Goal: Task Accomplishment & Management: Manage account settings

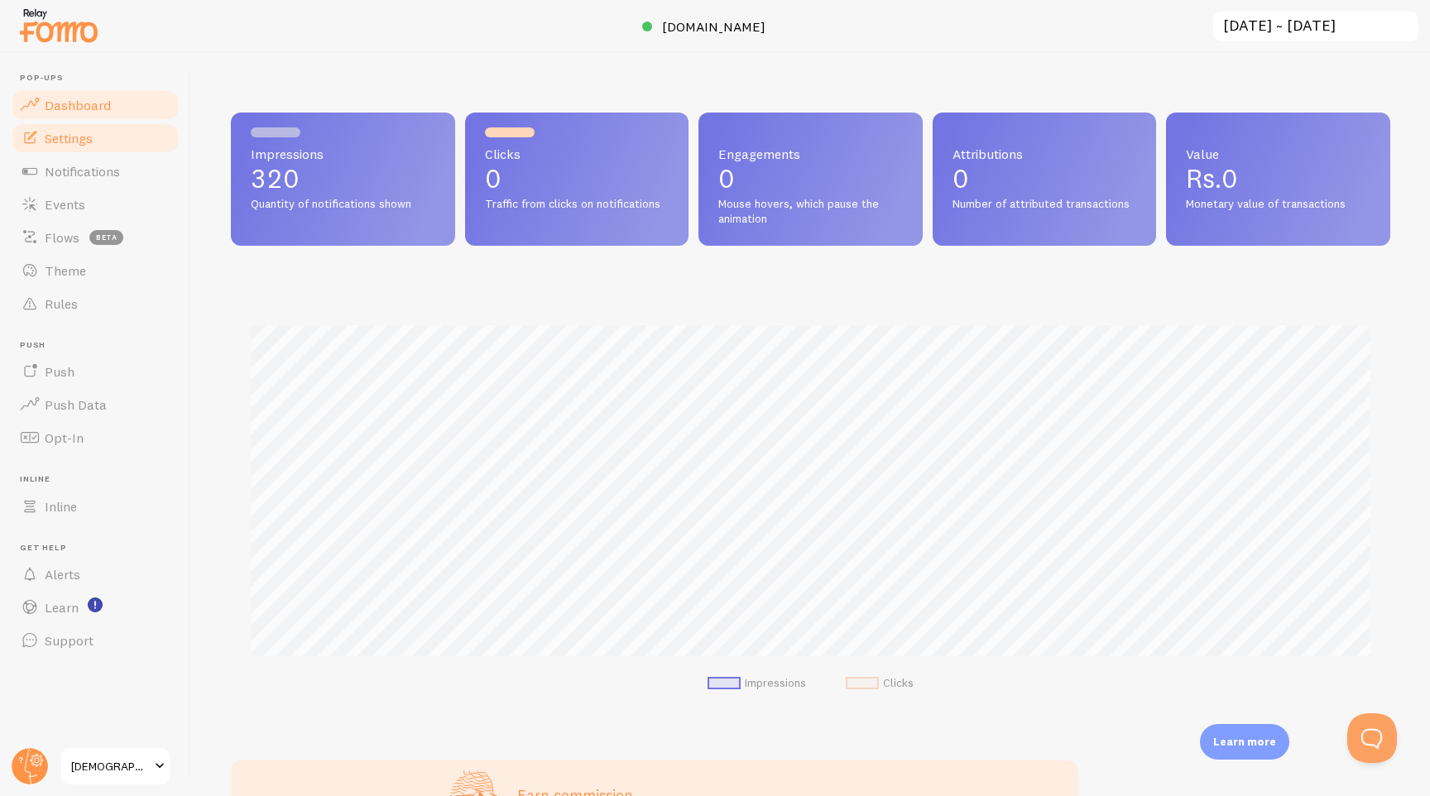
click at [77, 144] on span "Settings" at bounding box center [69, 138] width 48 height 17
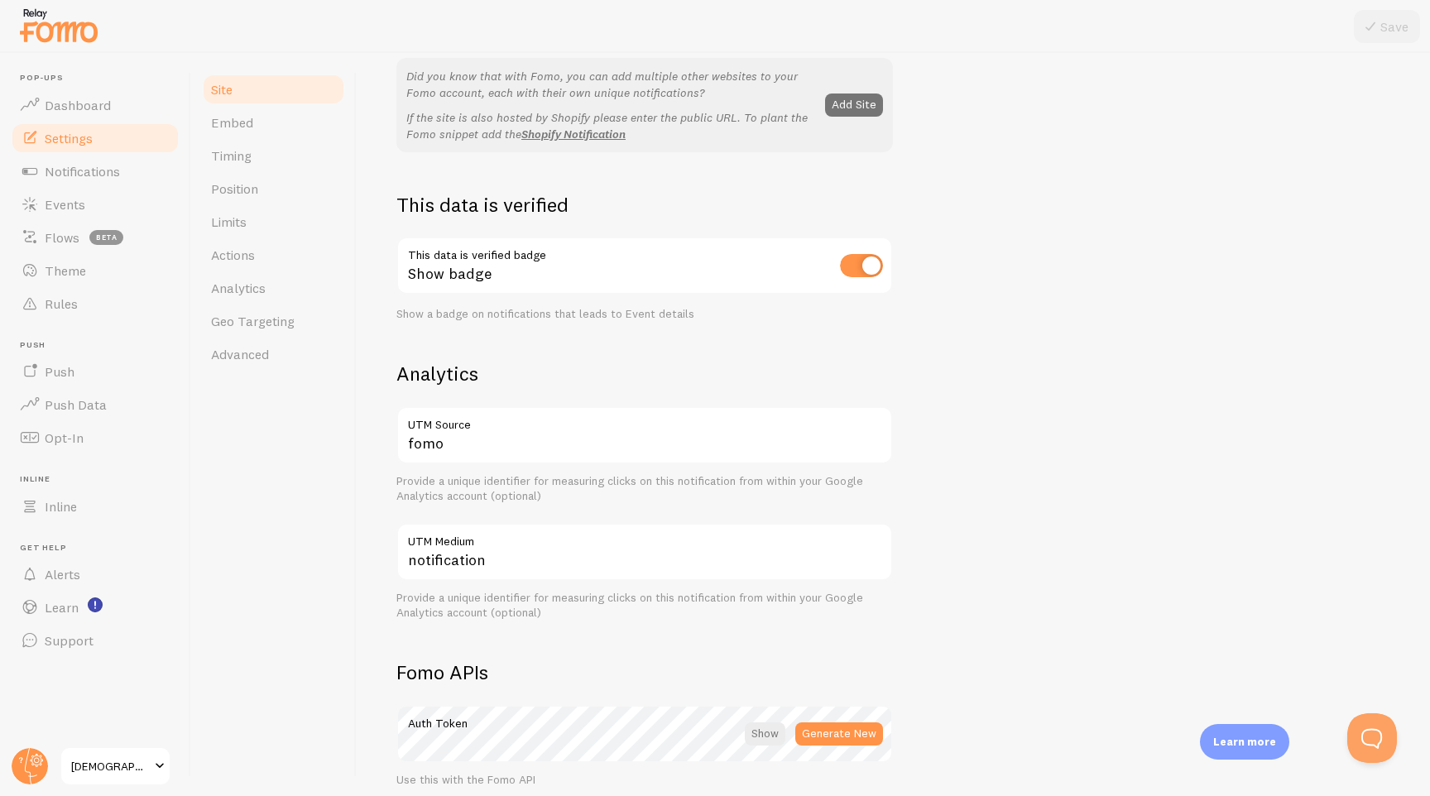
scroll to position [354, 0]
click at [69, 405] on span "Push Data" at bounding box center [76, 404] width 62 height 17
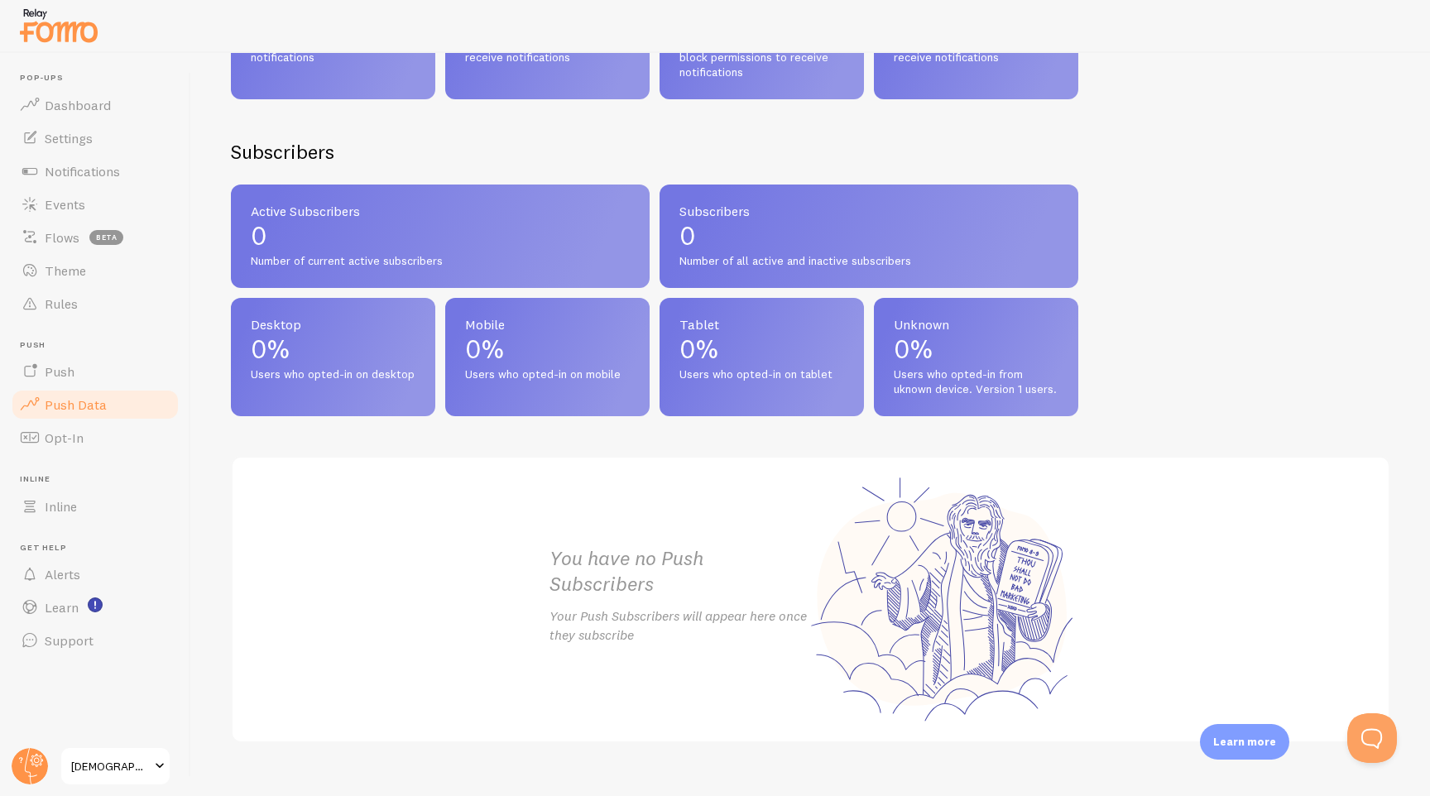
scroll to position [617, 0]
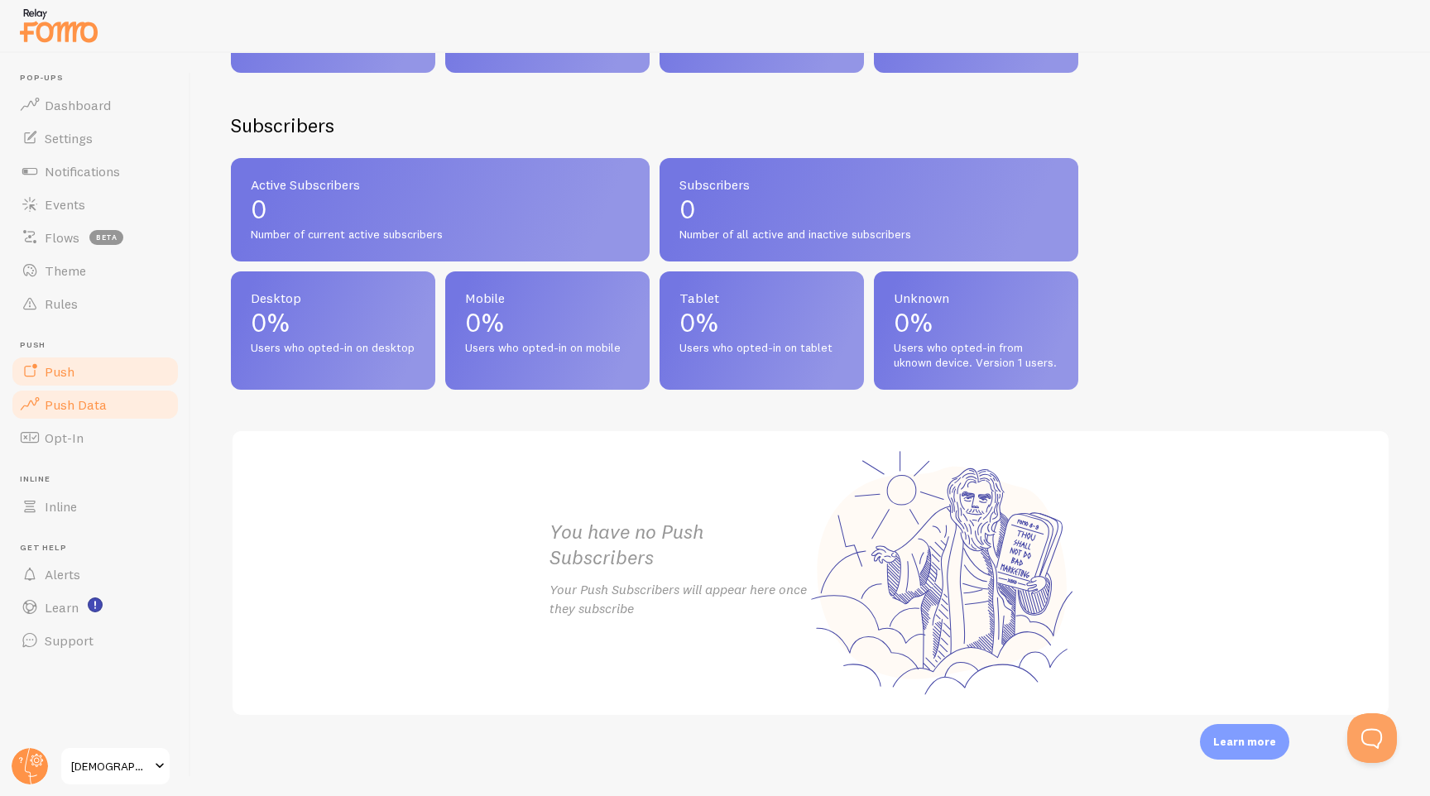
click at [91, 377] on link "Push" at bounding box center [95, 371] width 170 height 33
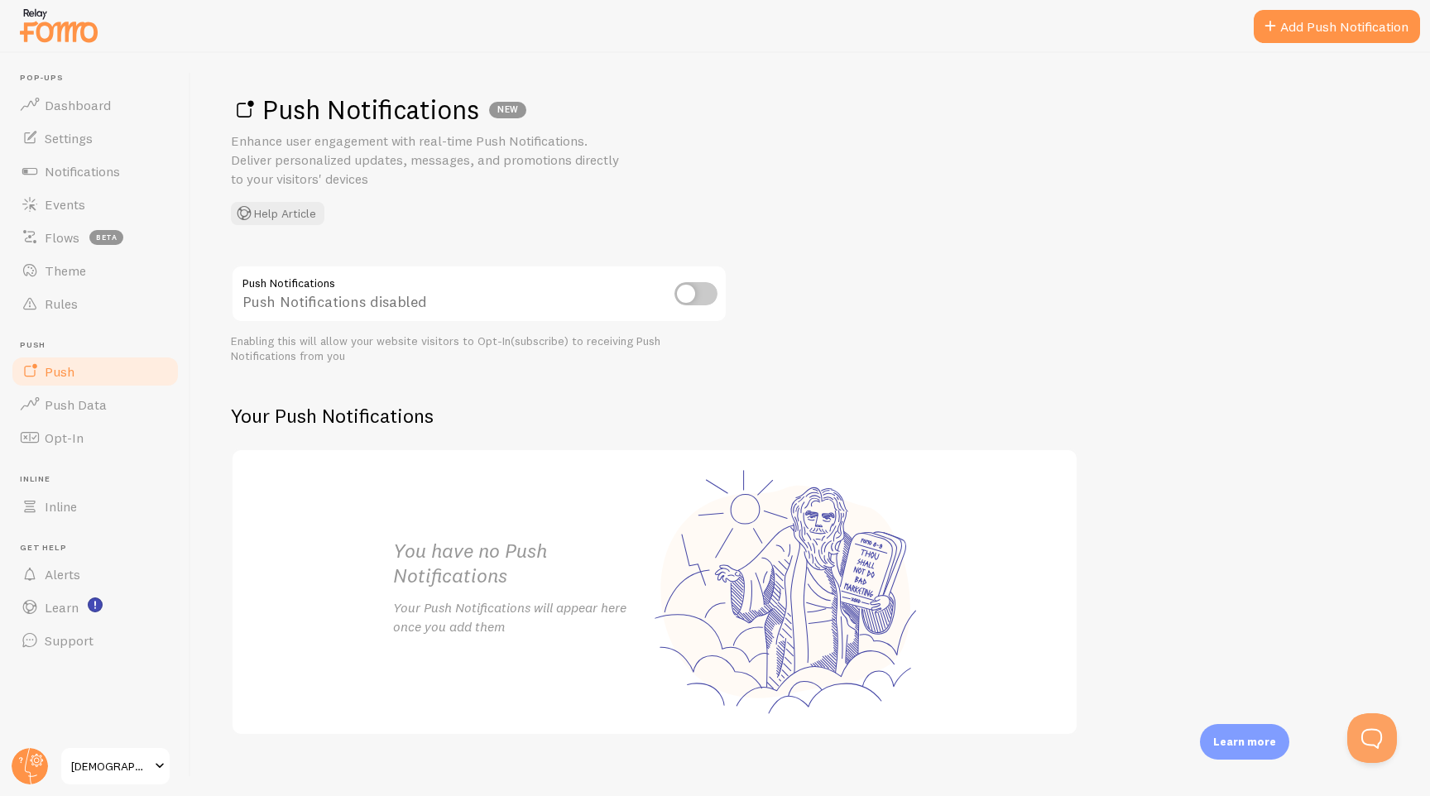
scroll to position [18, 0]
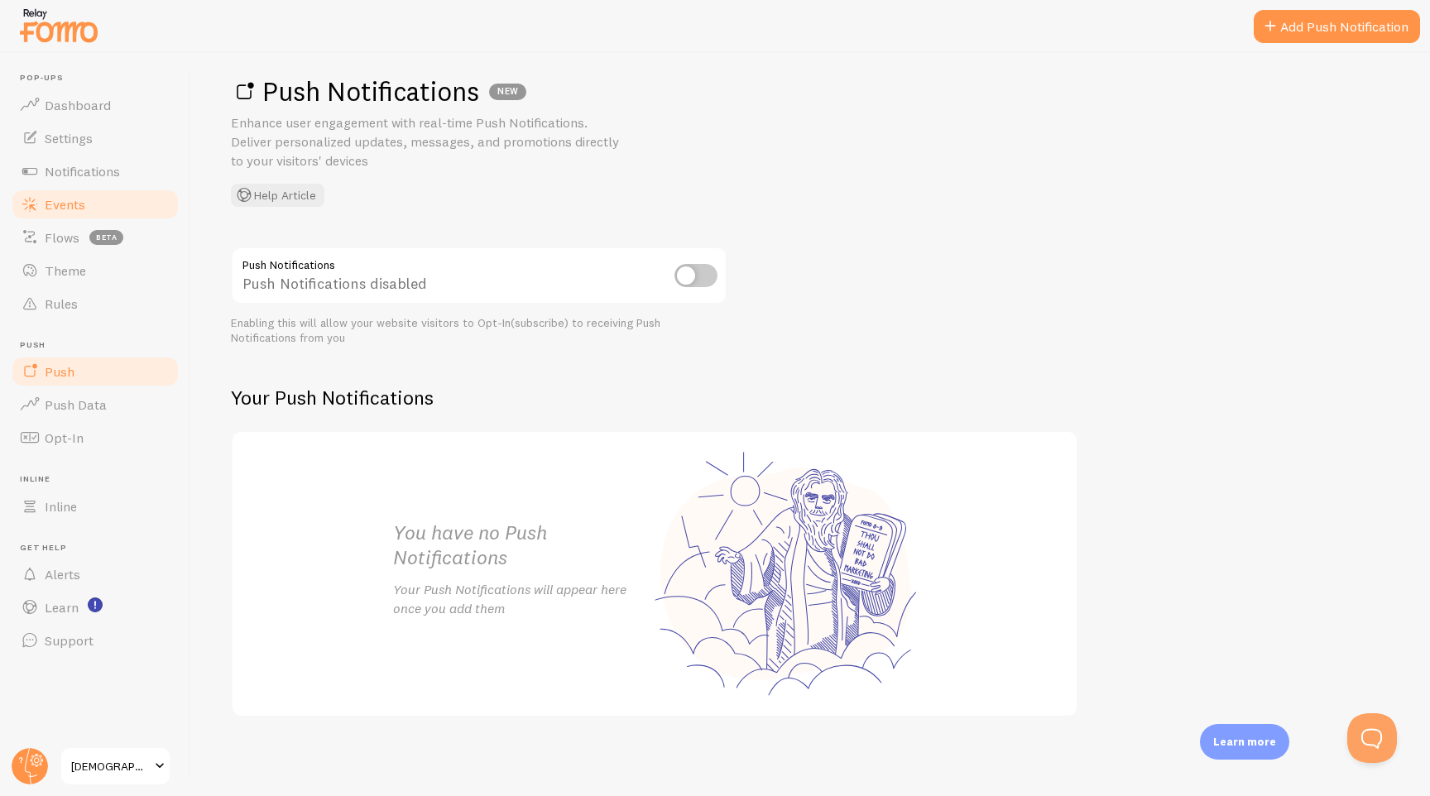
click at [127, 215] on link "Events" at bounding box center [95, 204] width 170 height 33
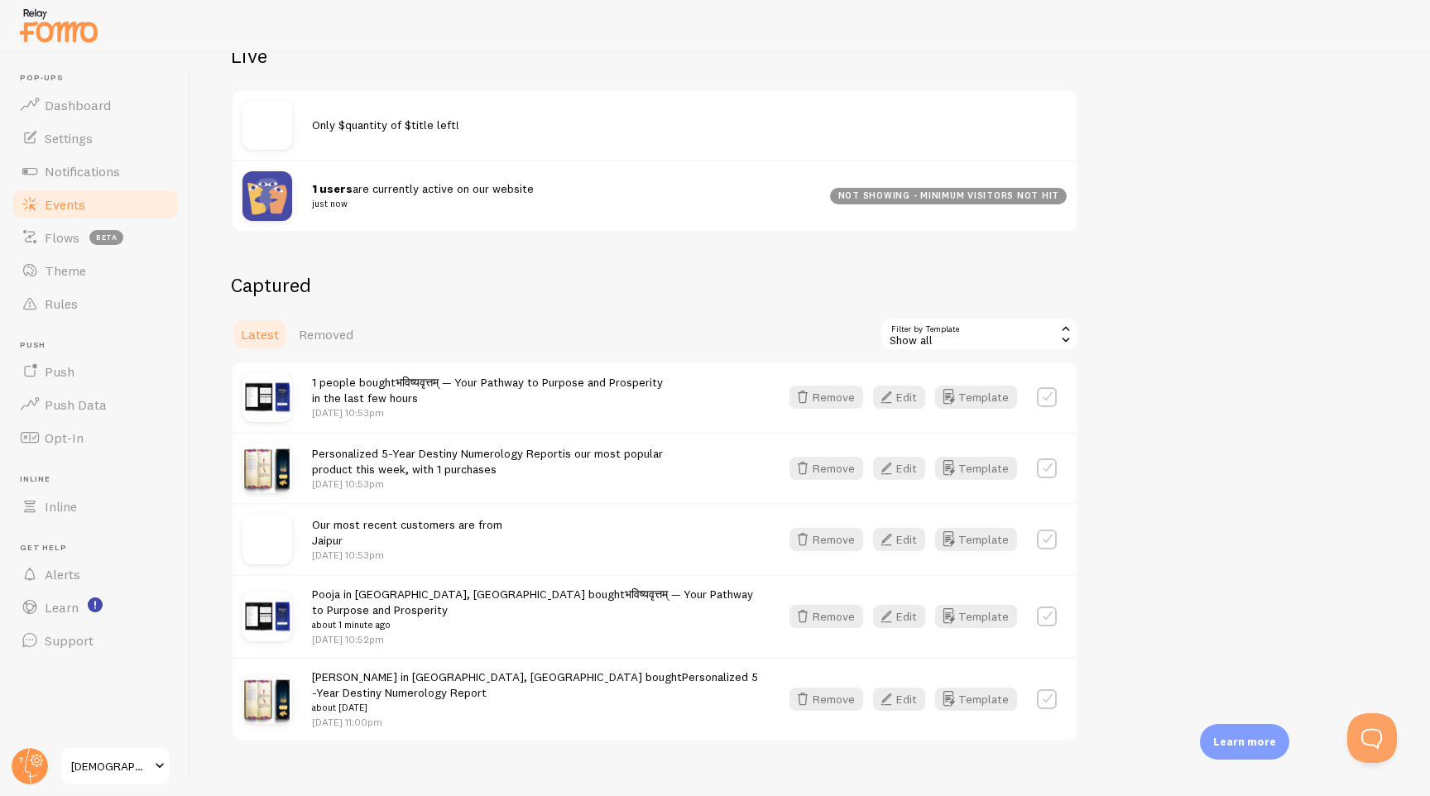
scroll to position [204, 0]
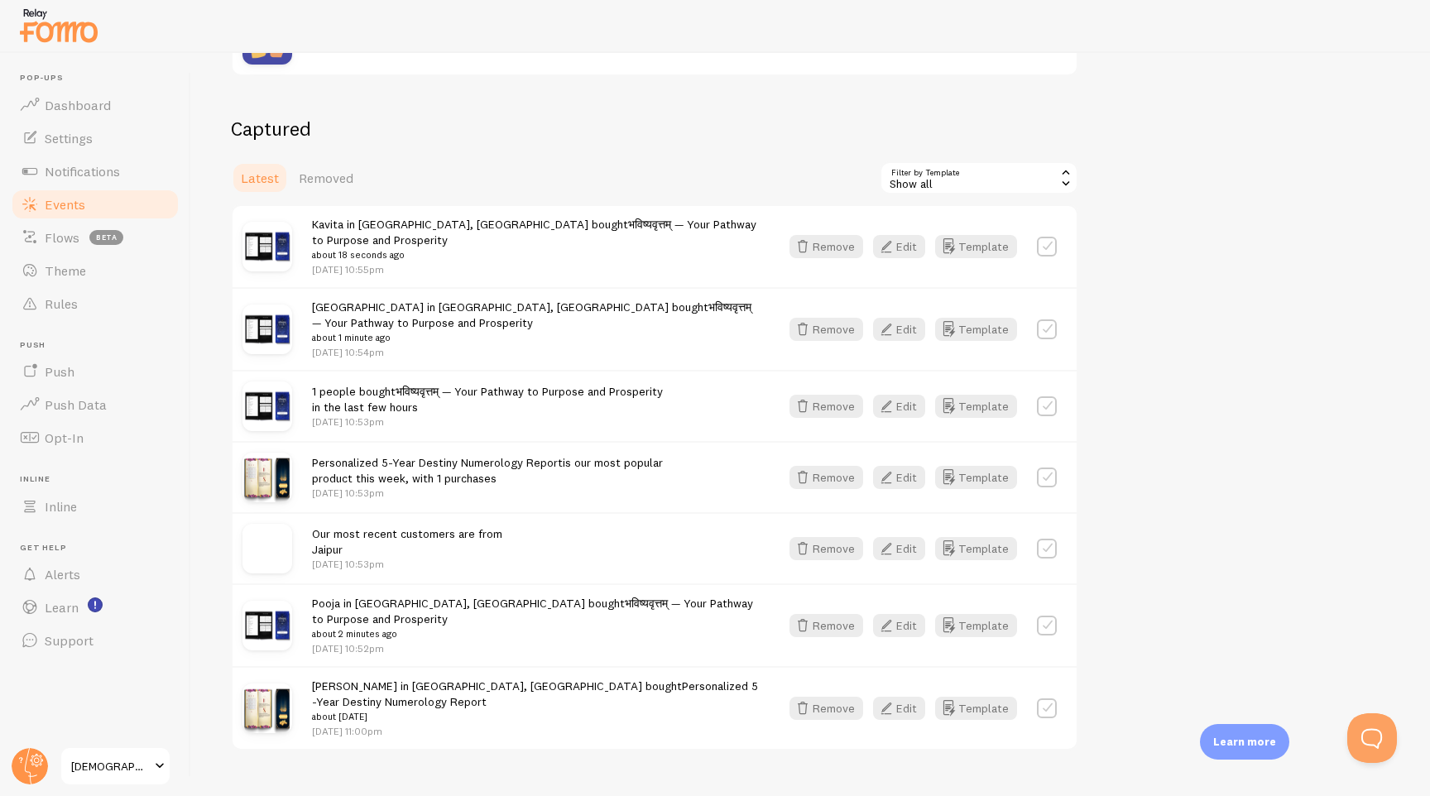
scroll to position [364, 0]
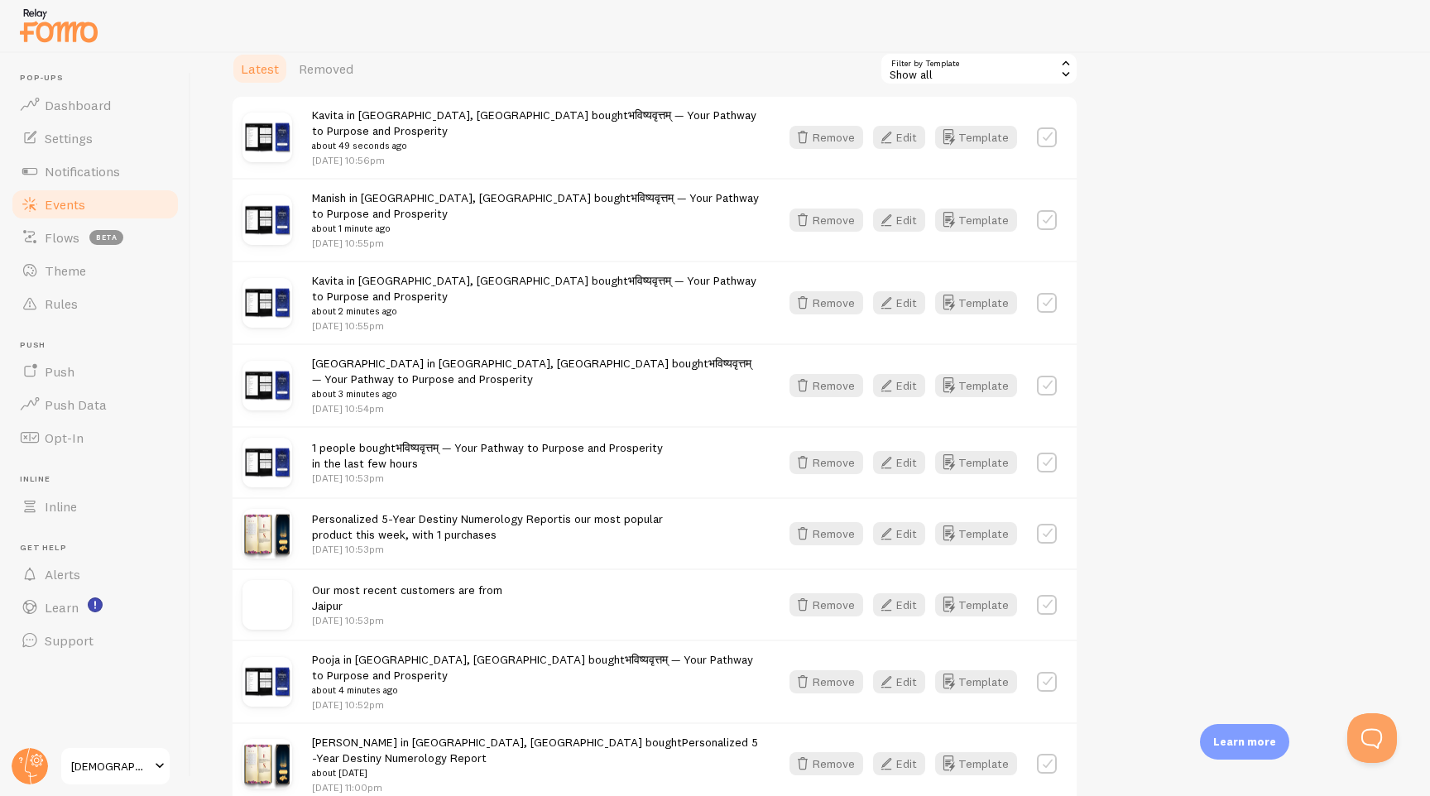
scroll to position [451, 0]
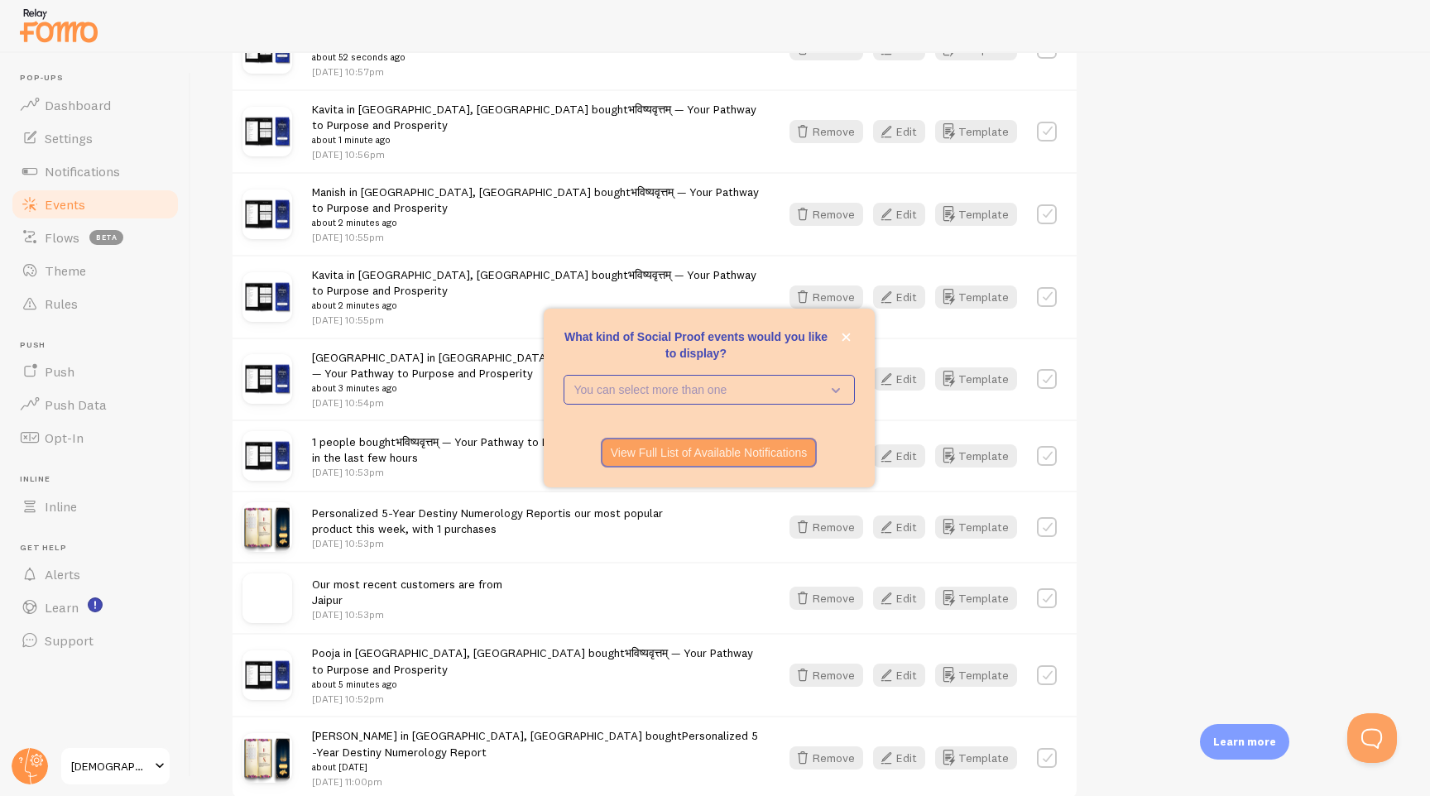
scroll to position [655, 0]
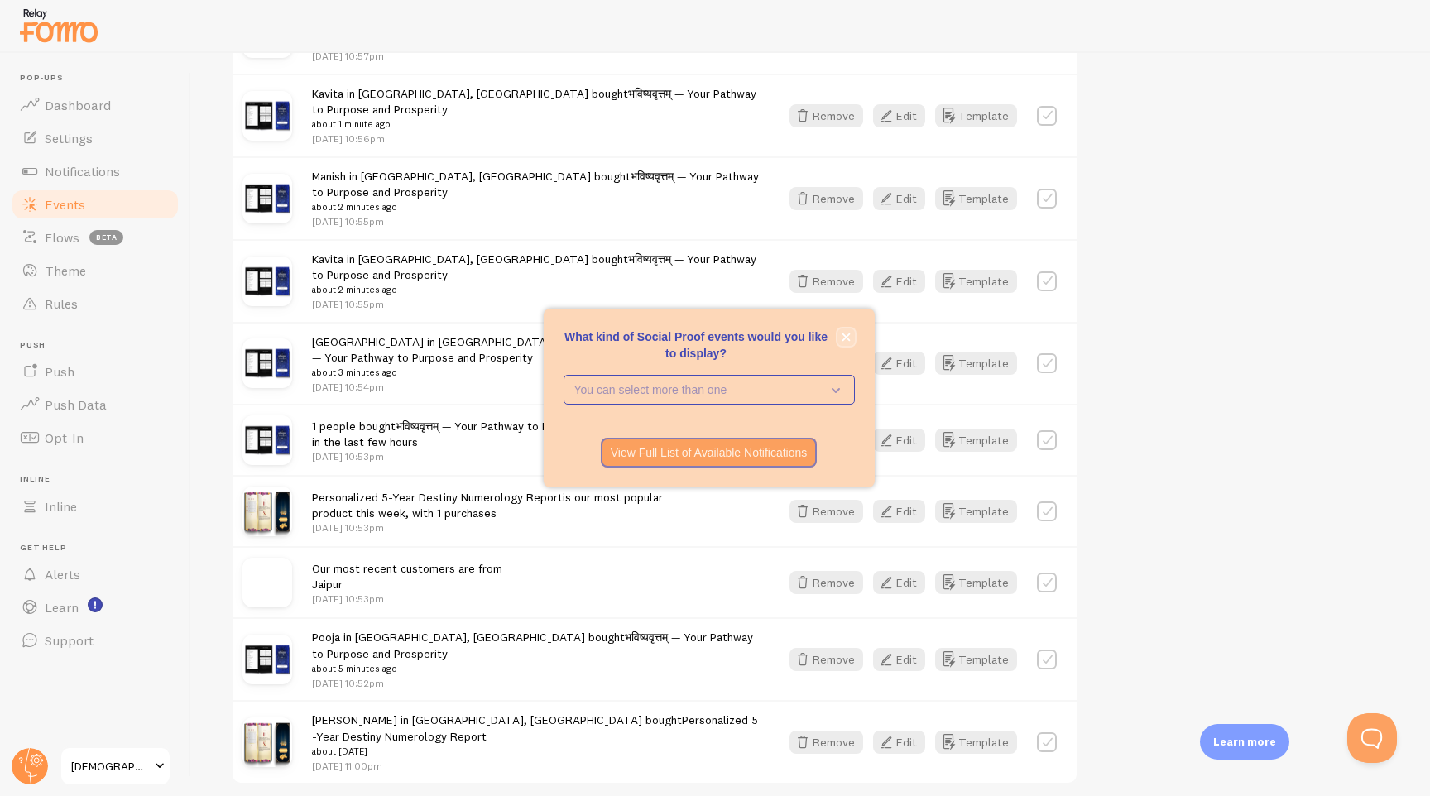
click at [842, 336] on icon "close," at bounding box center [845, 337] width 9 height 9
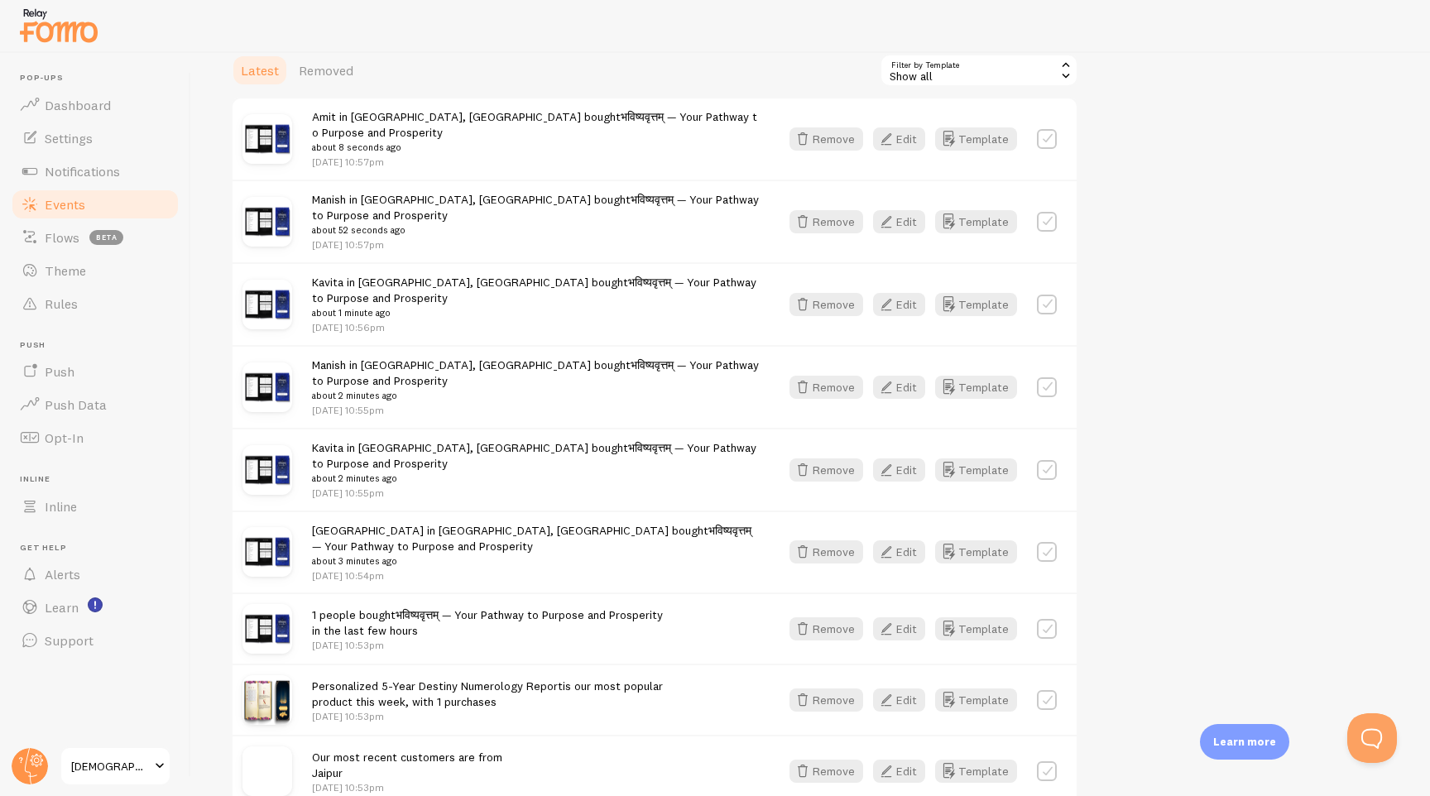
scroll to position [443, 0]
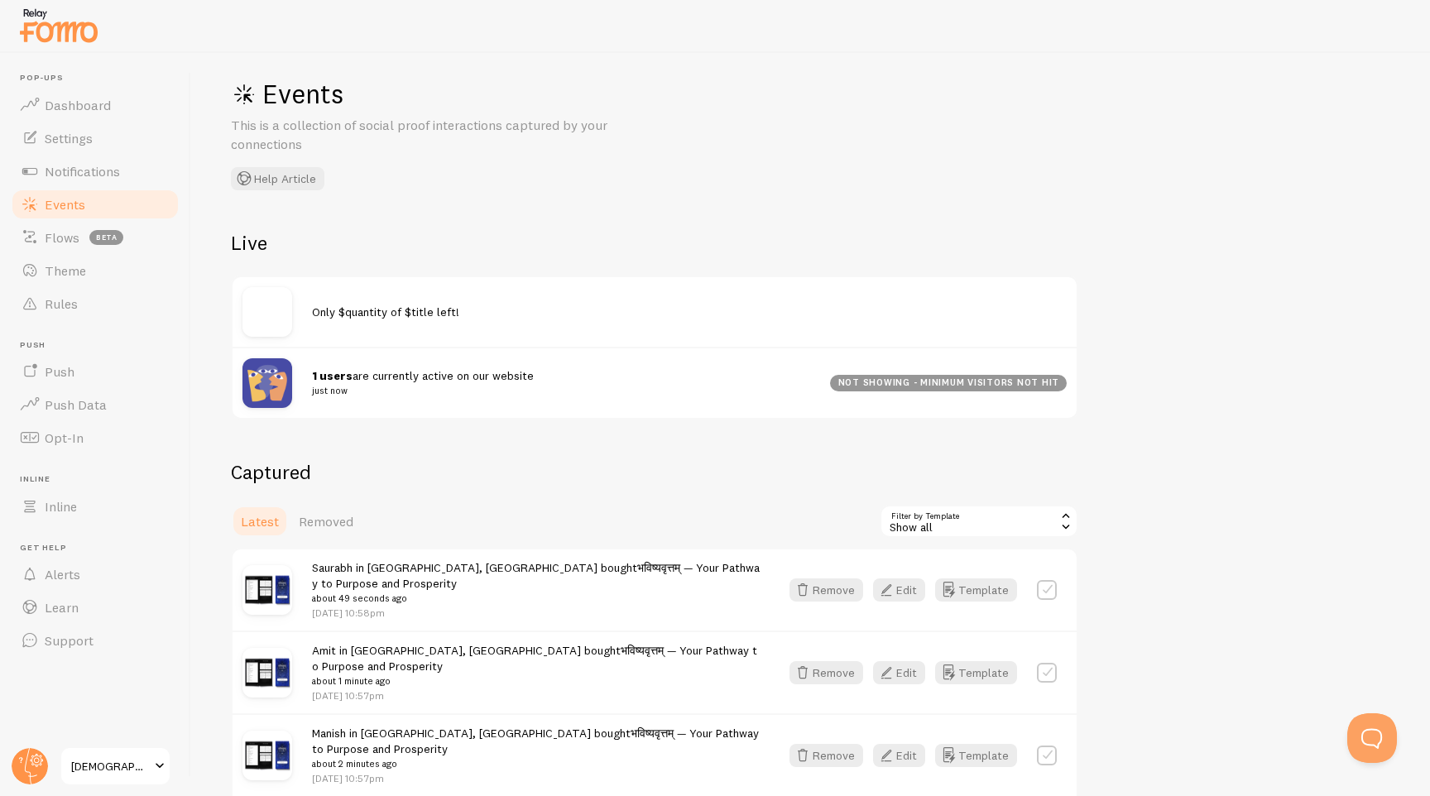
scroll to position [57, 0]
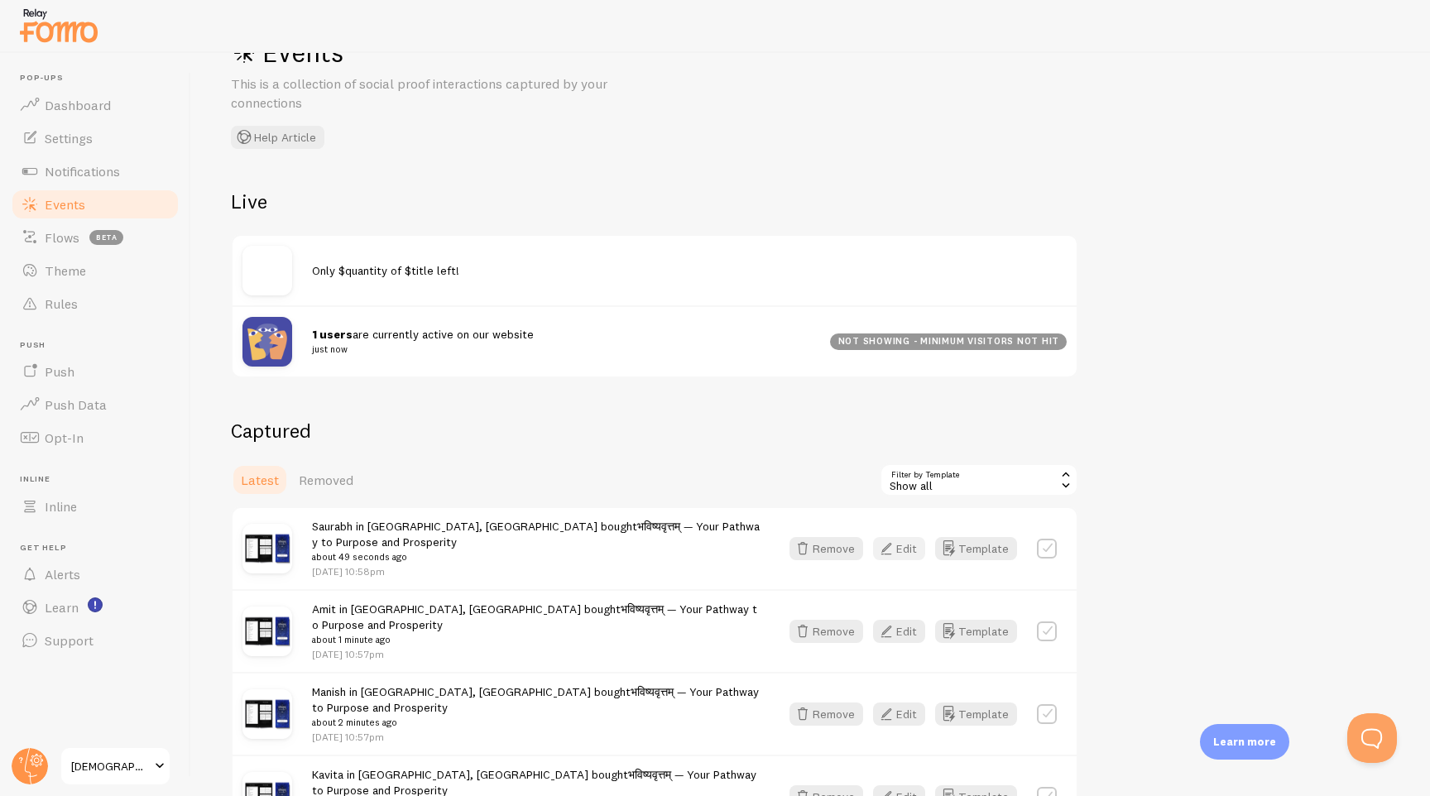
click at [892, 539] on icon "button" at bounding box center [886, 549] width 20 height 20
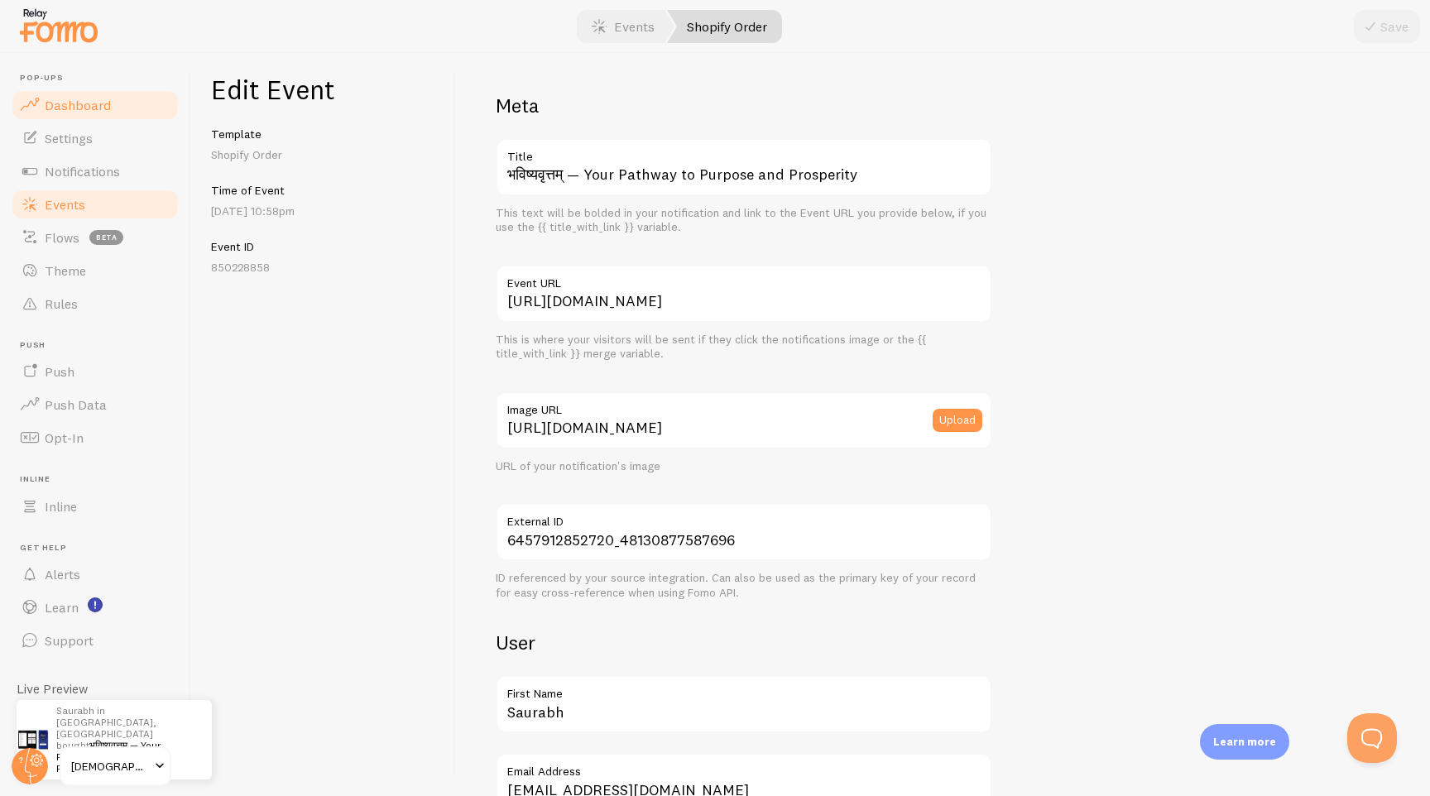
click at [114, 99] on link "Dashboard" at bounding box center [95, 105] width 170 height 33
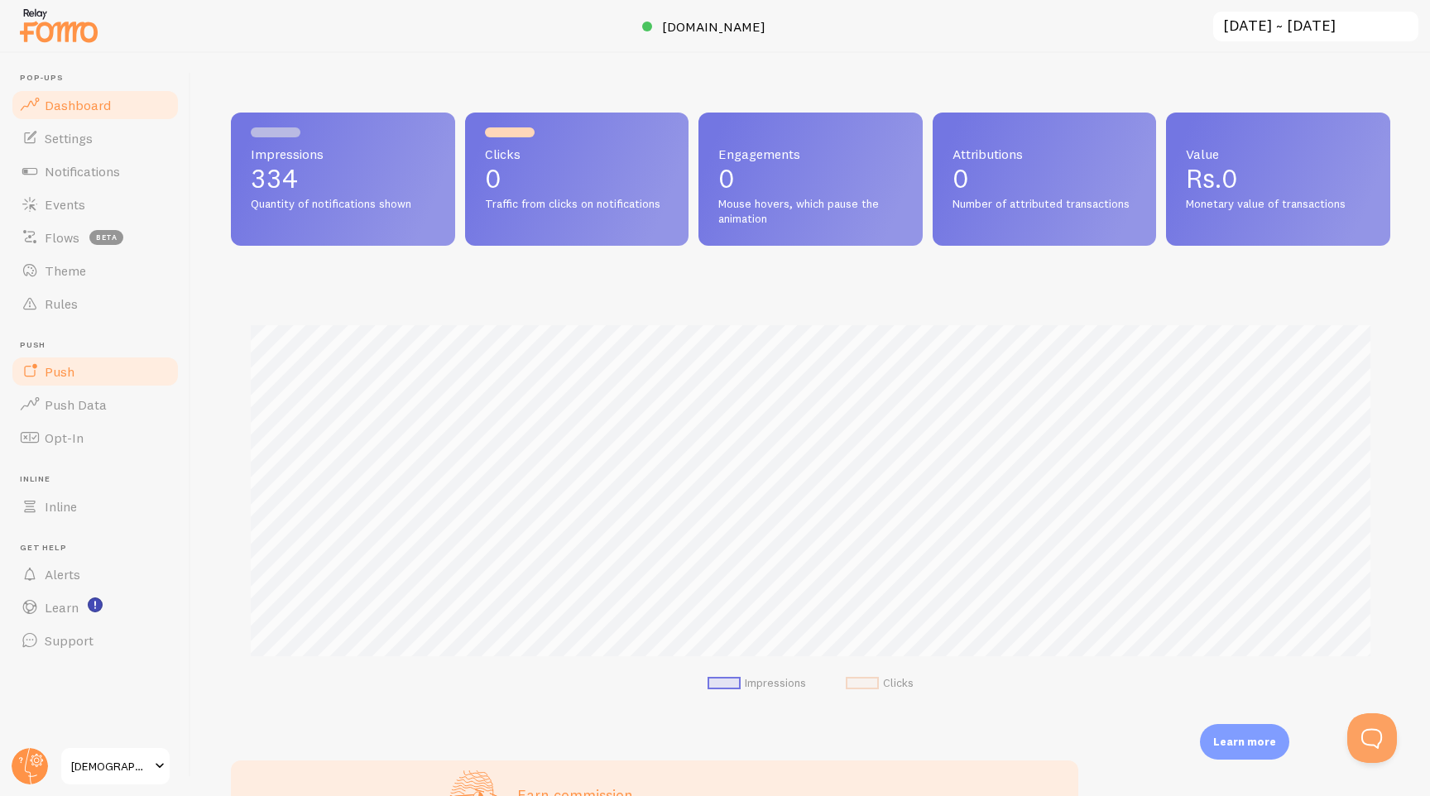
scroll to position [434, 1159]
click at [85, 172] on span "Notifications" at bounding box center [82, 171] width 75 height 17
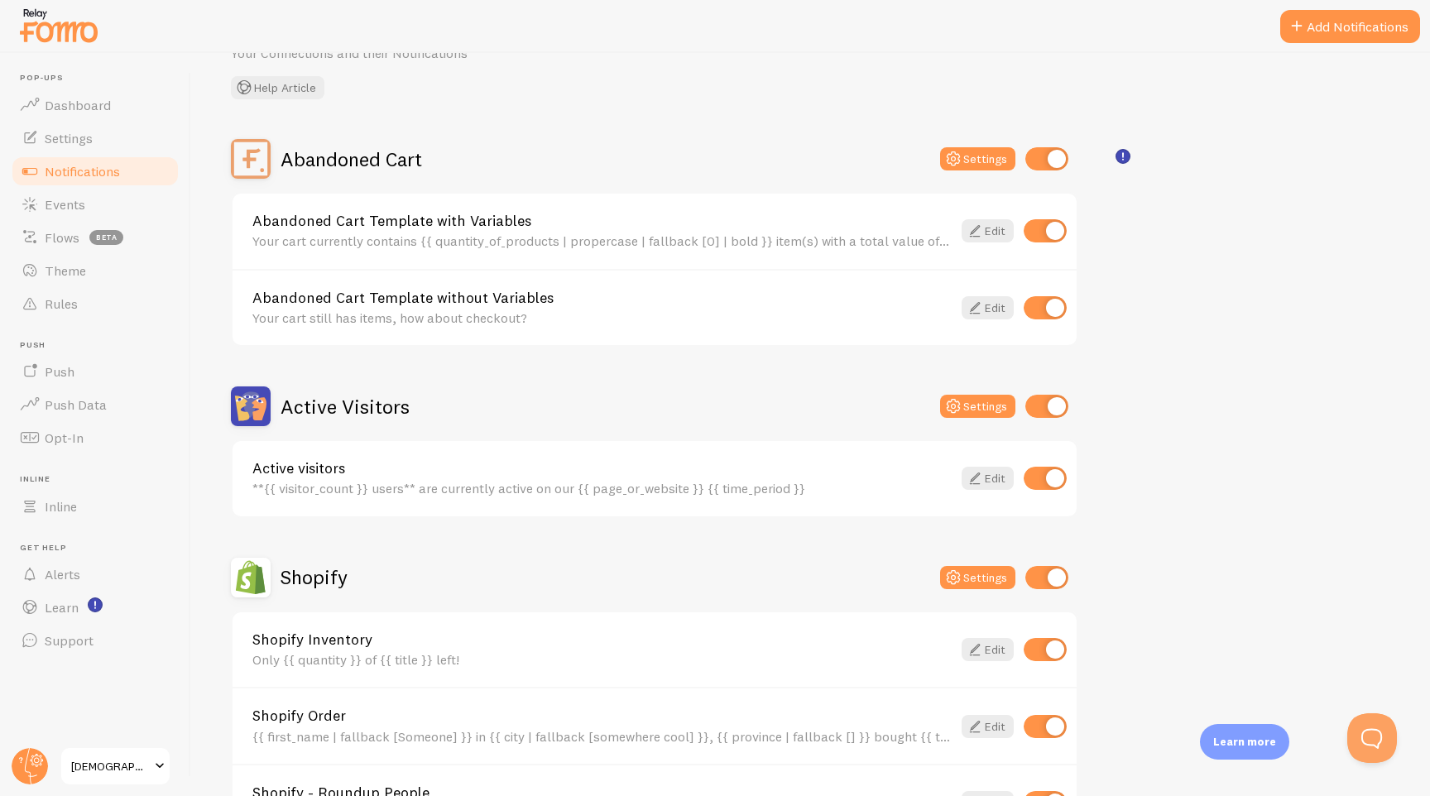
scroll to position [91, 0]
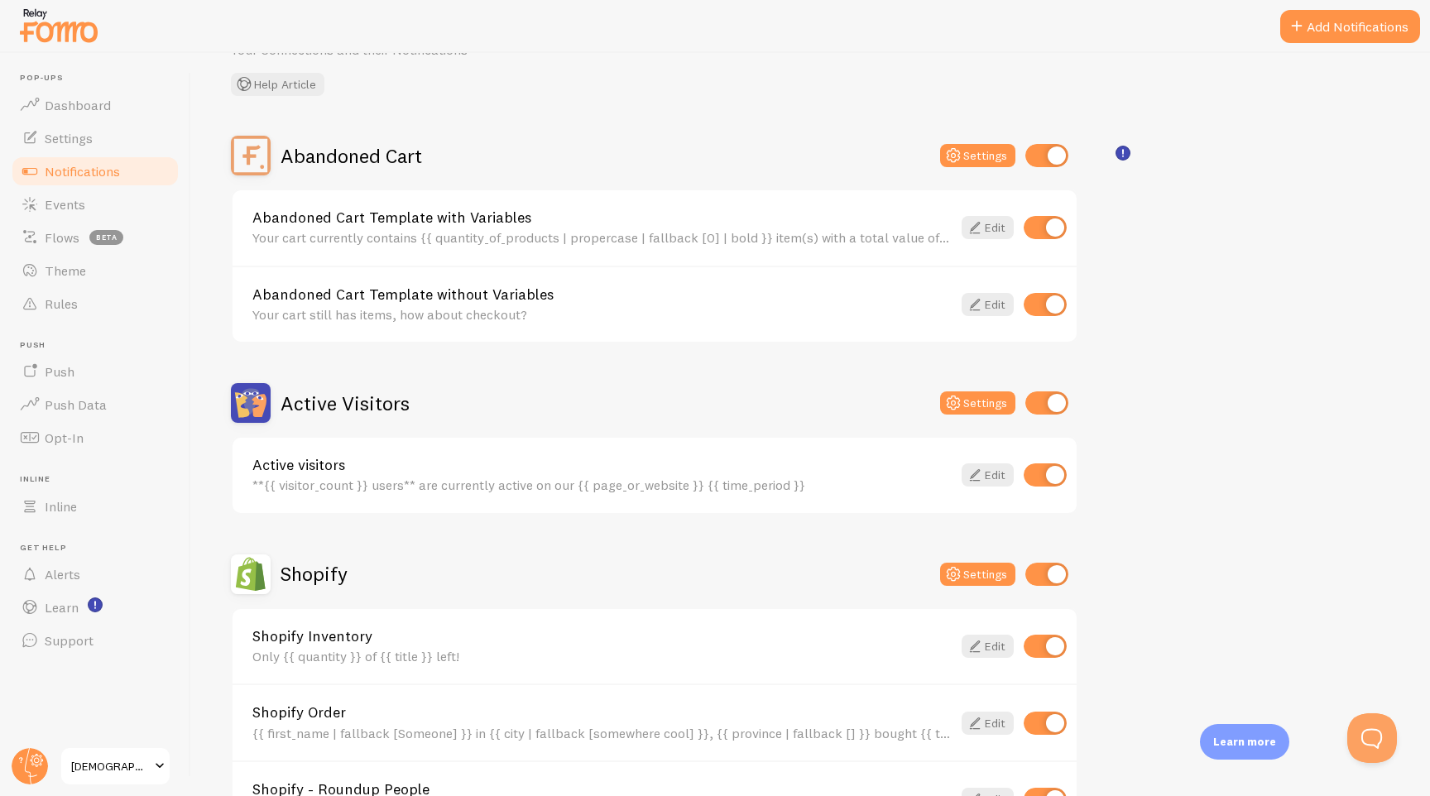
click at [1052, 152] on input "checkbox" at bounding box center [1046, 155] width 43 height 23
checkbox input "false"
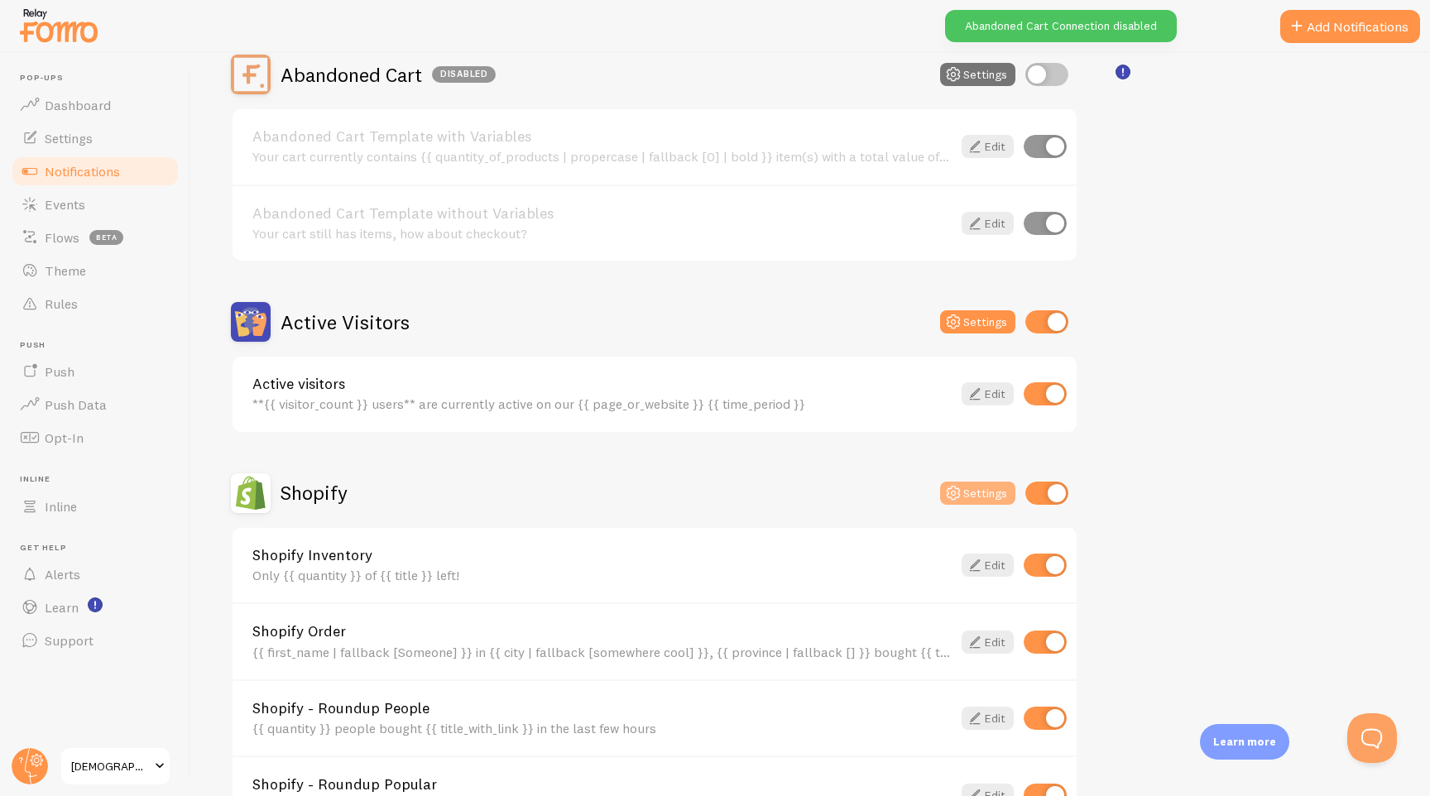
scroll to position [174, 0]
click at [1045, 558] on input "checkbox" at bounding box center [1044, 563] width 43 height 23
checkbox input "false"
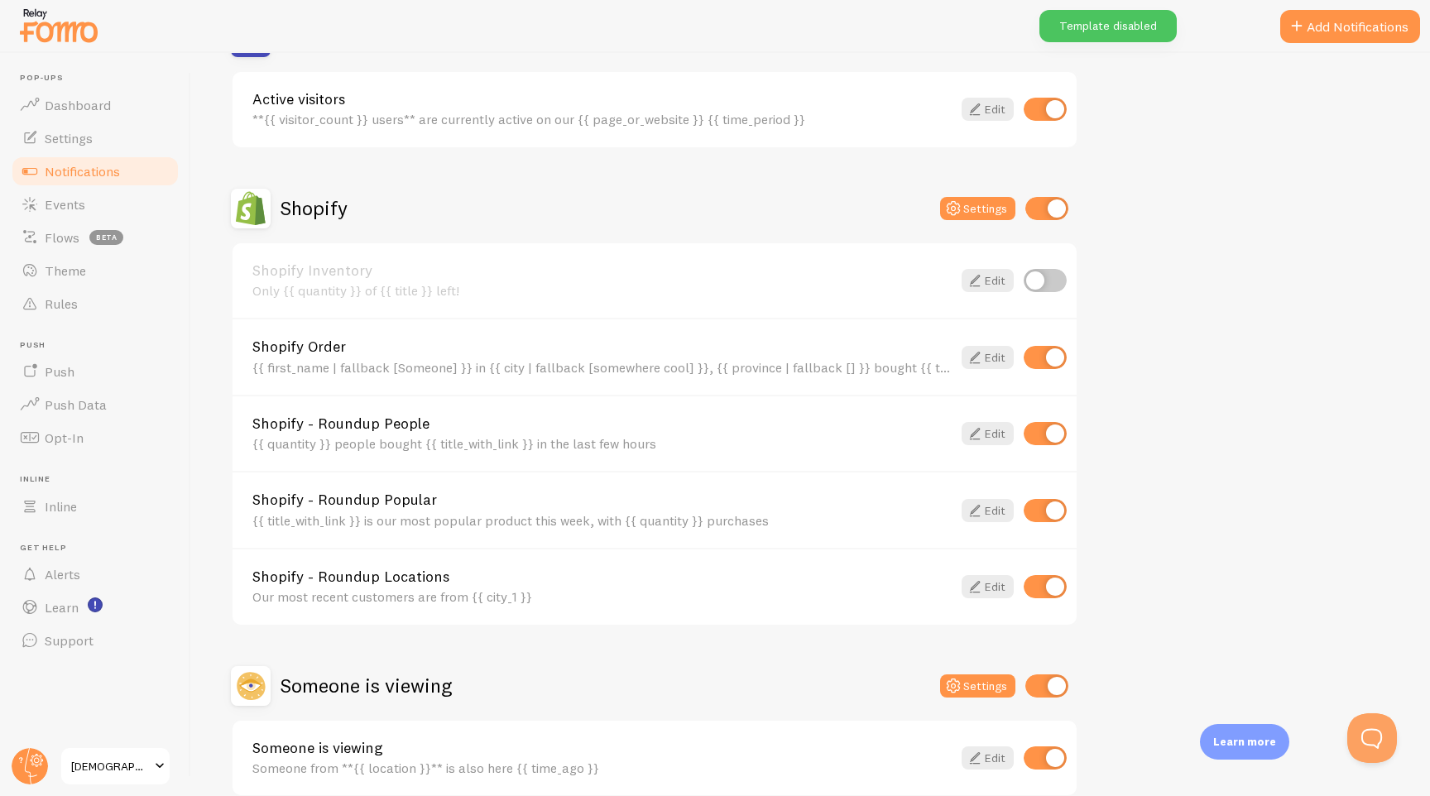
scroll to position [465, 0]
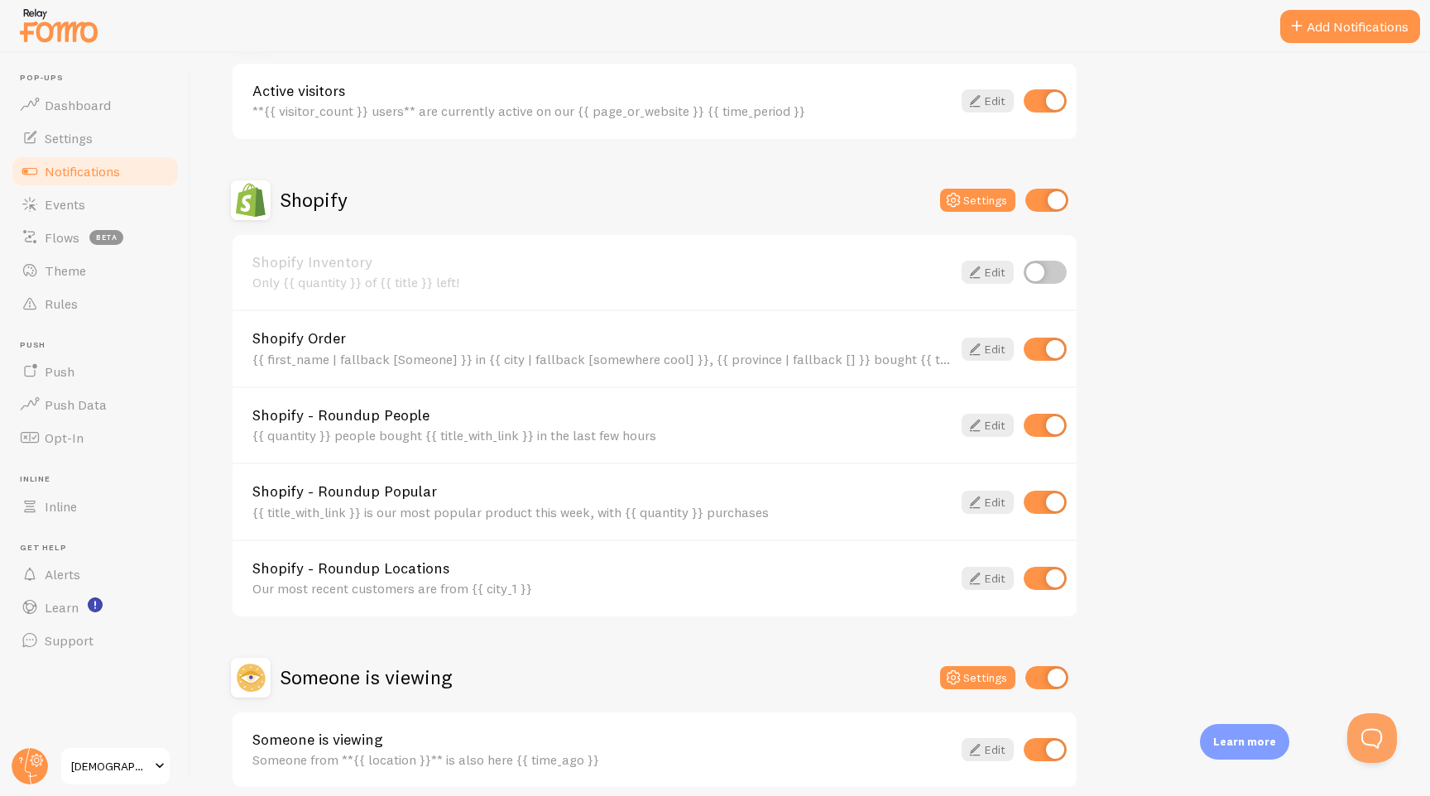
click at [1046, 571] on input "checkbox" at bounding box center [1044, 578] width 43 height 23
checkbox input "false"
click at [1042, 496] on input "checkbox" at bounding box center [1044, 502] width 43 height 23
checkbox input "false"
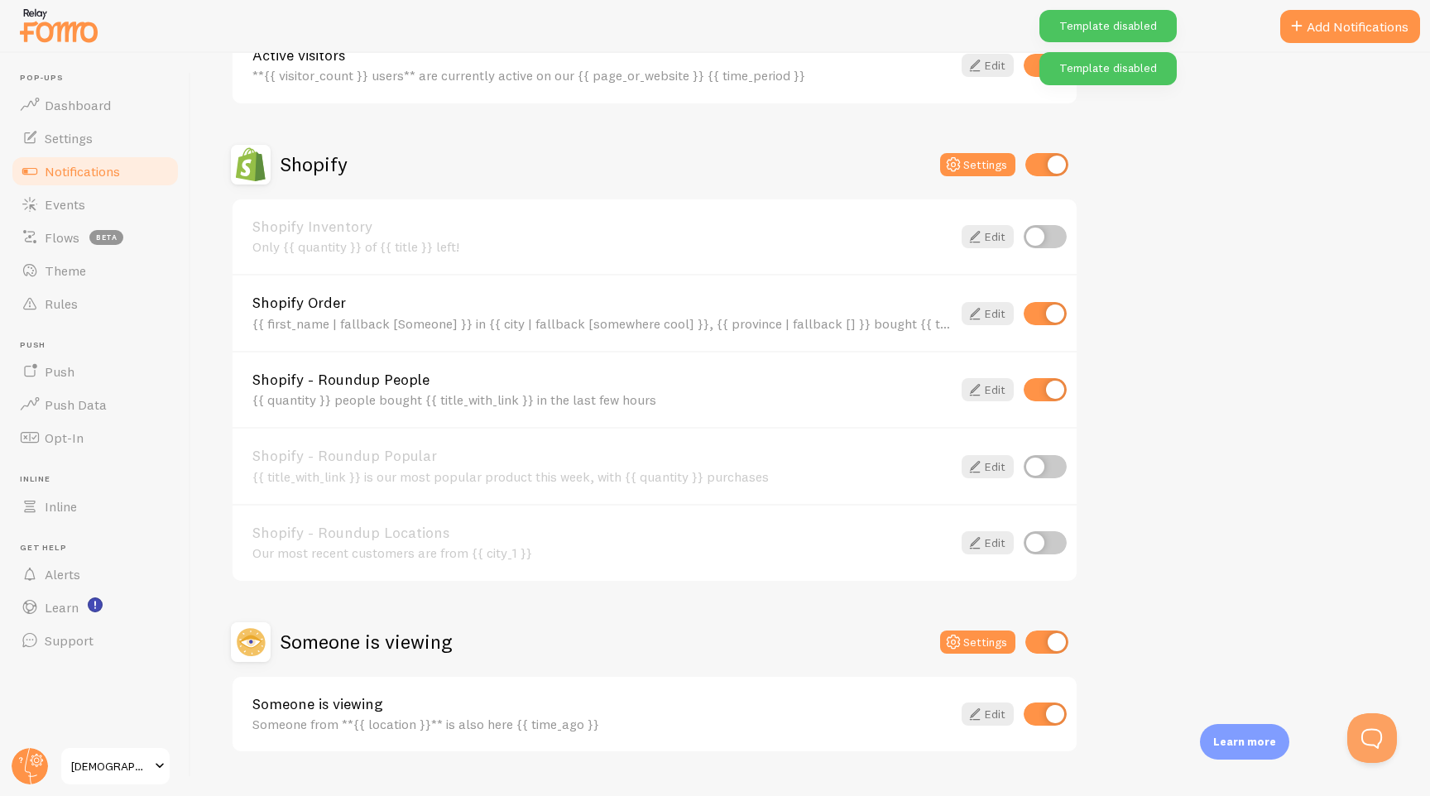
scroll to position [495, 0]
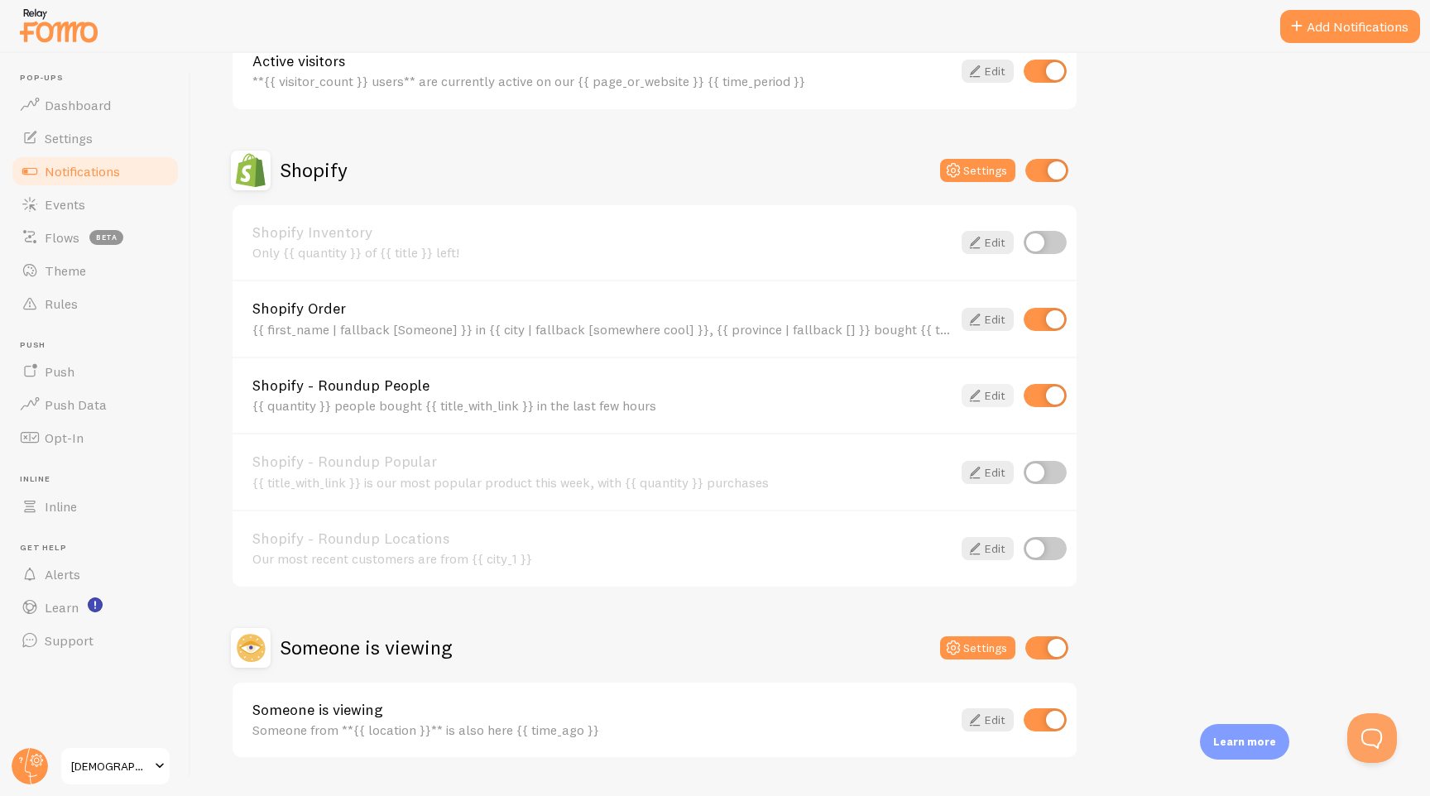
click at [995, 387] on link "Edit" at bounding box center [987, 395] width 52 height 23
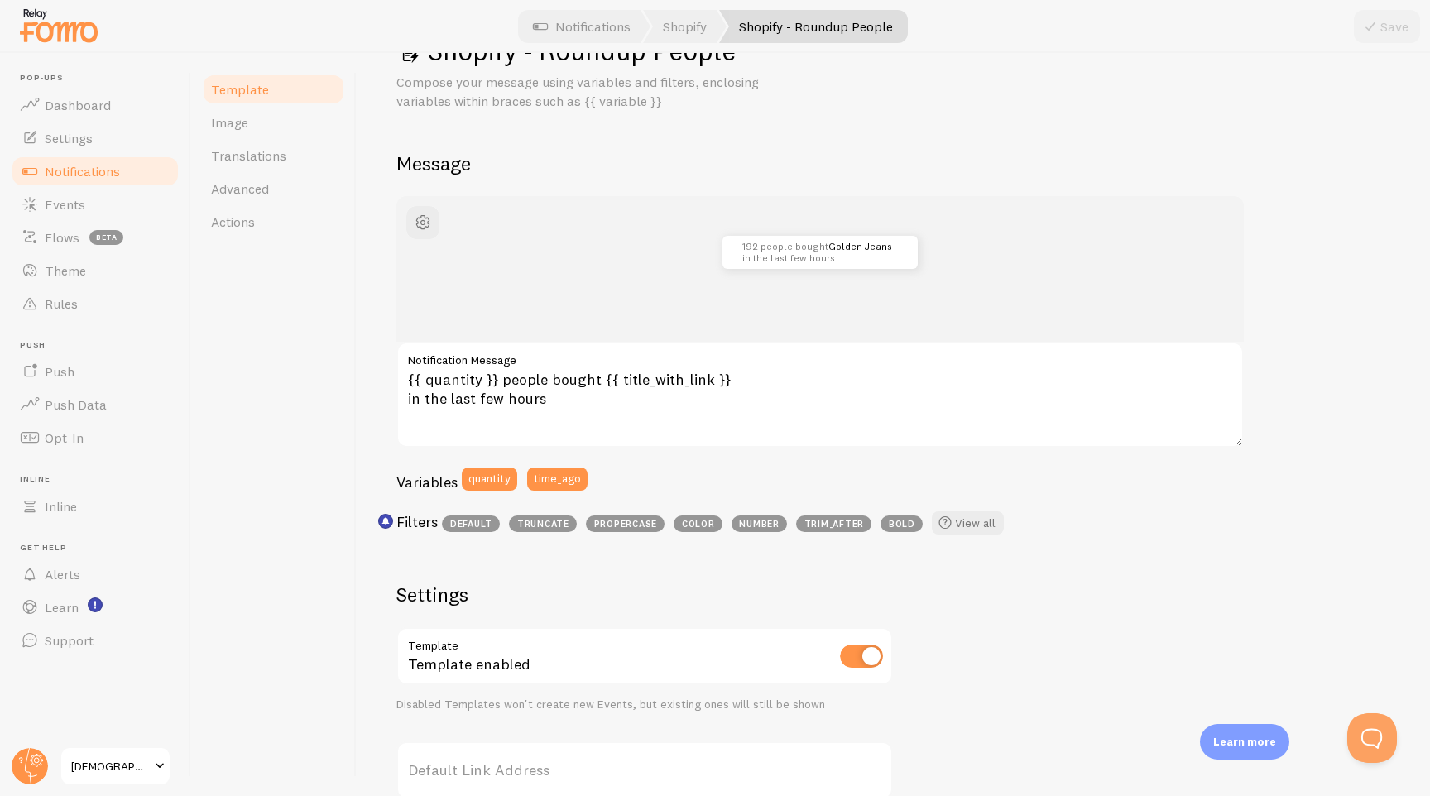
scroll to position [76, 0]
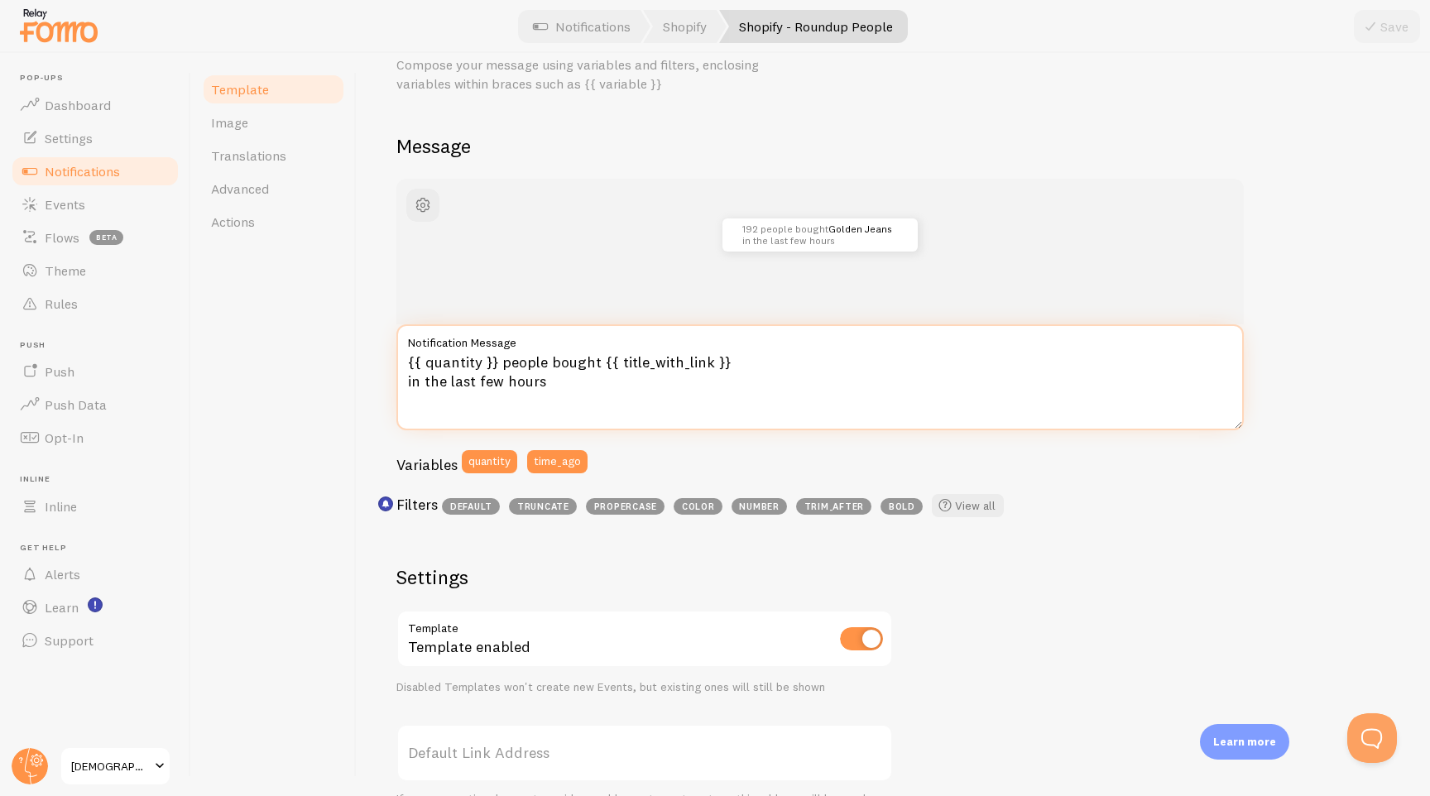
drag, startPoint x: 594, startPoint y: 376, endPoint x: 505, endPoint y: 383, distance: 89.6
click at [505, 383] on textarea "{{ quantity }} people bought {{ title_with_link }} in the last few hours" at bounding box center [819, 377] width 847 height 106
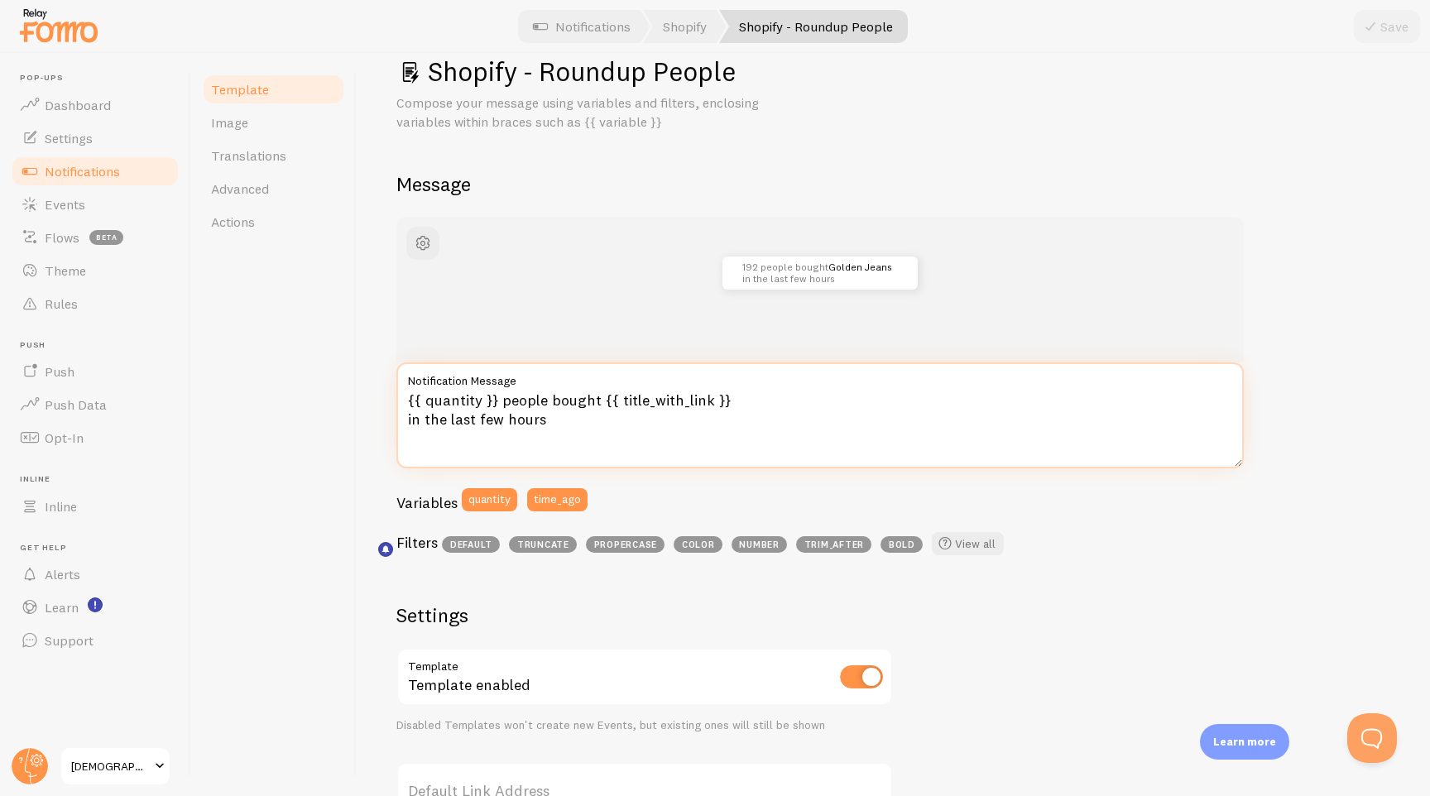
scroll to position [0, 0]
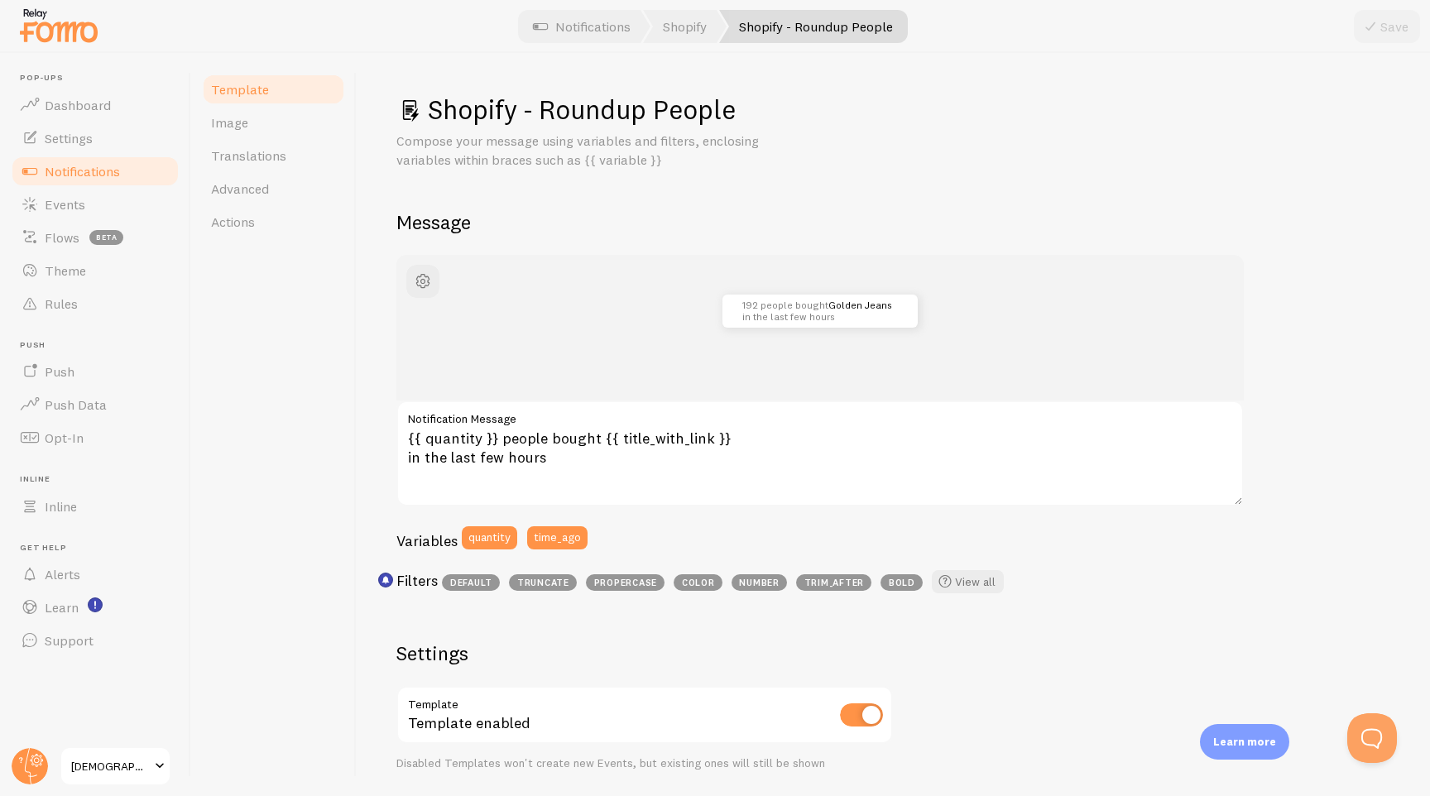
click at [239, 86] on span "Template" at bounding box center [240, 89] width 58 height 17
click at [91, 165] on span "Notifications" at bounding box center [82, 171] width 75 height 17
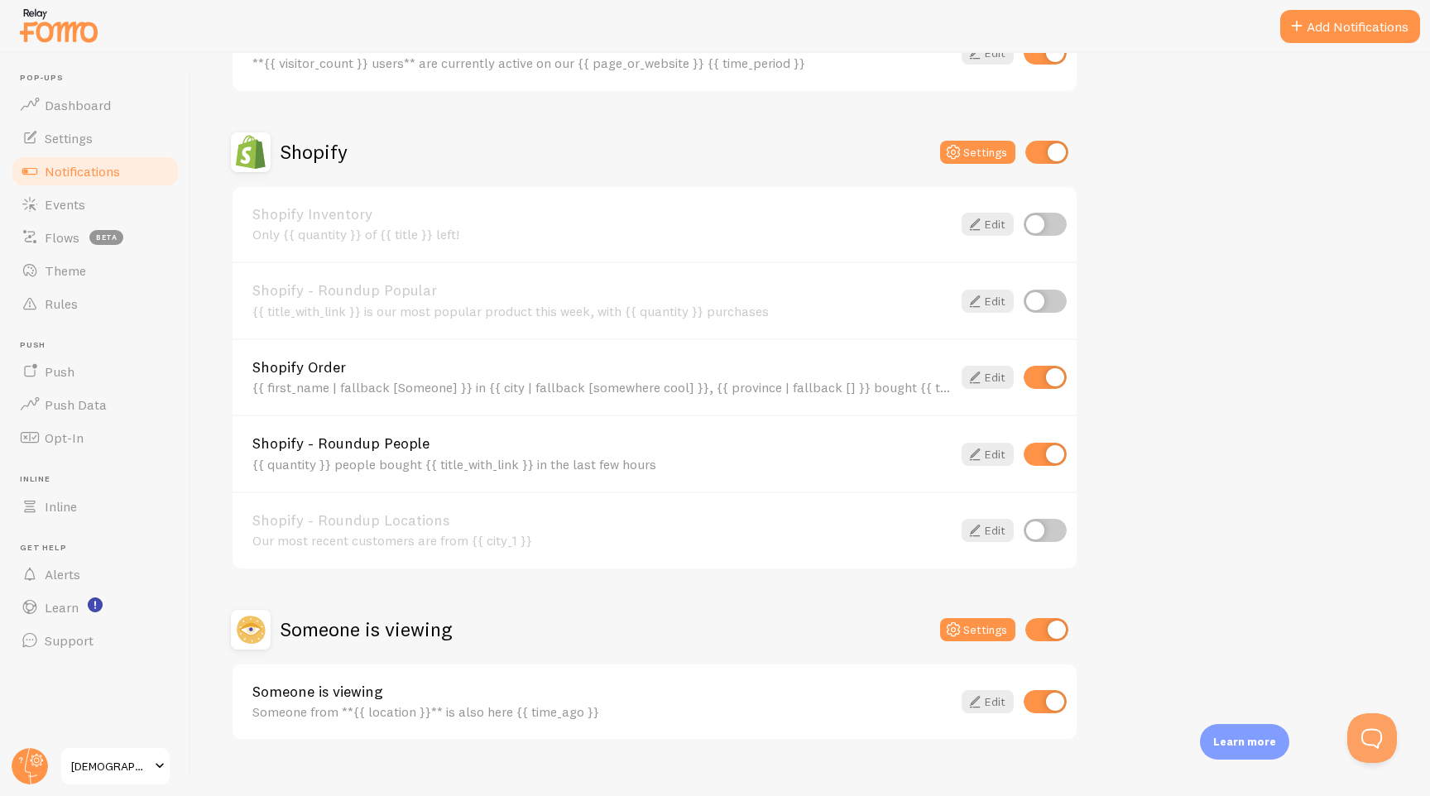
scroll to position [514, 0]
click at [975, 377] on icon at bounding box center [975, 376] width 20 height 20
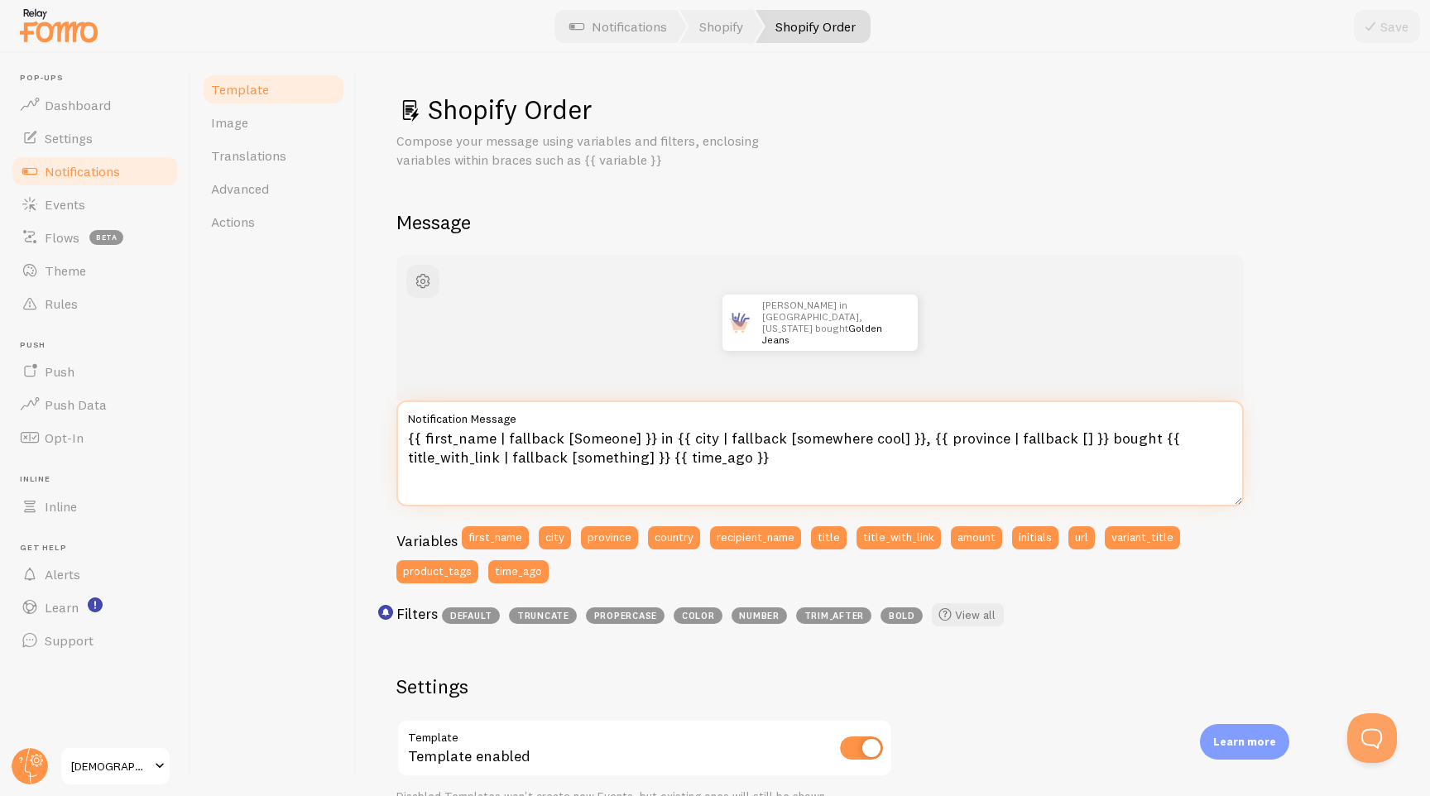
drag, startPoint x: 783, startPoint y: 466, endPoint x: 666, endPoint y: 460, distance: 116.8
click at [666, 460] on textarea "{{ first_name | fallback [Someone] }} in {{ city | fallback [somewhere cool] }}…" at bounding box center [819, 453] width 847 height 106
type textarea "{{ first_name | fallback [Someone] }} in {{ city | fallback [somewhere cool] }}…"
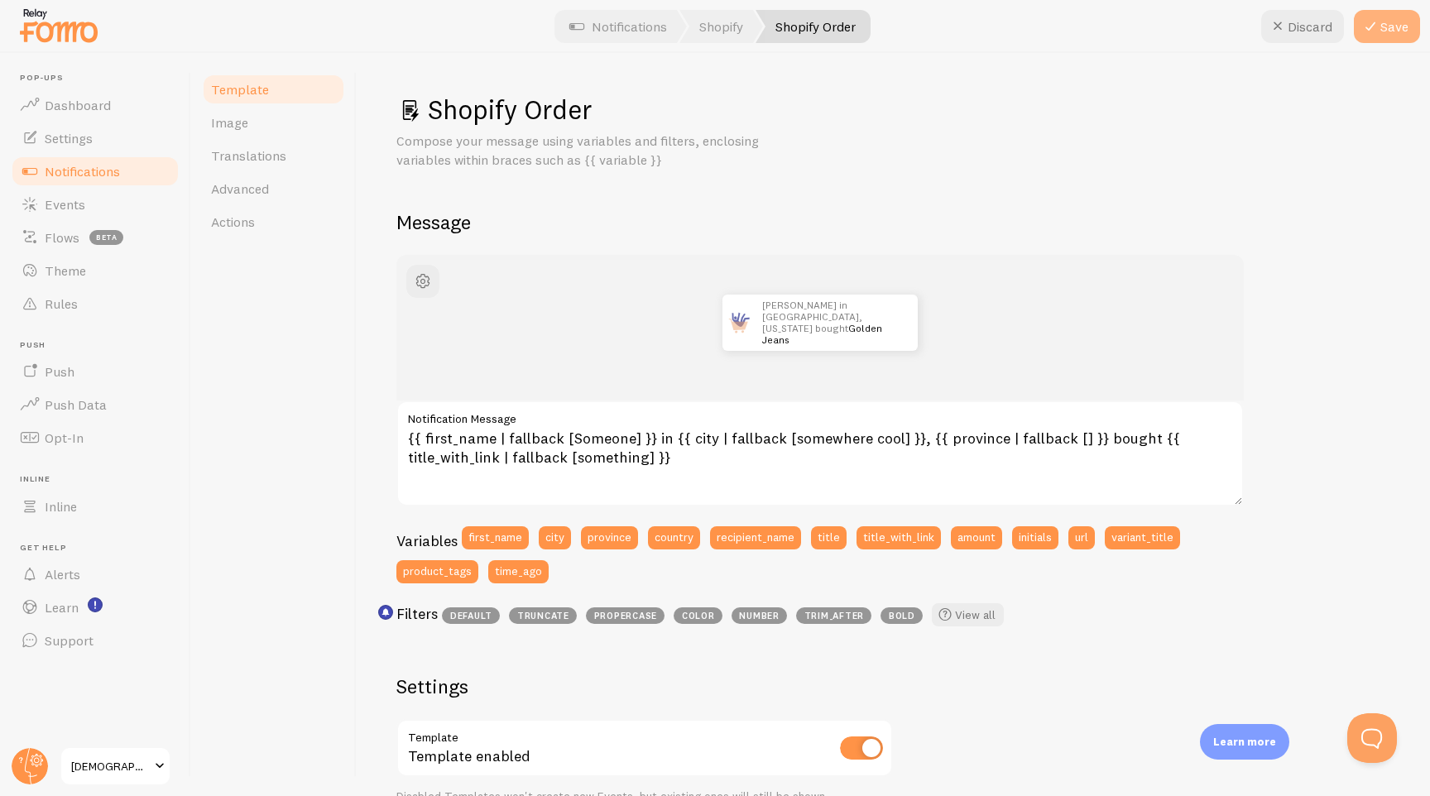
click at [1387, 22] on button "Save" at bounding box center [1386, 26] width 66 height 33
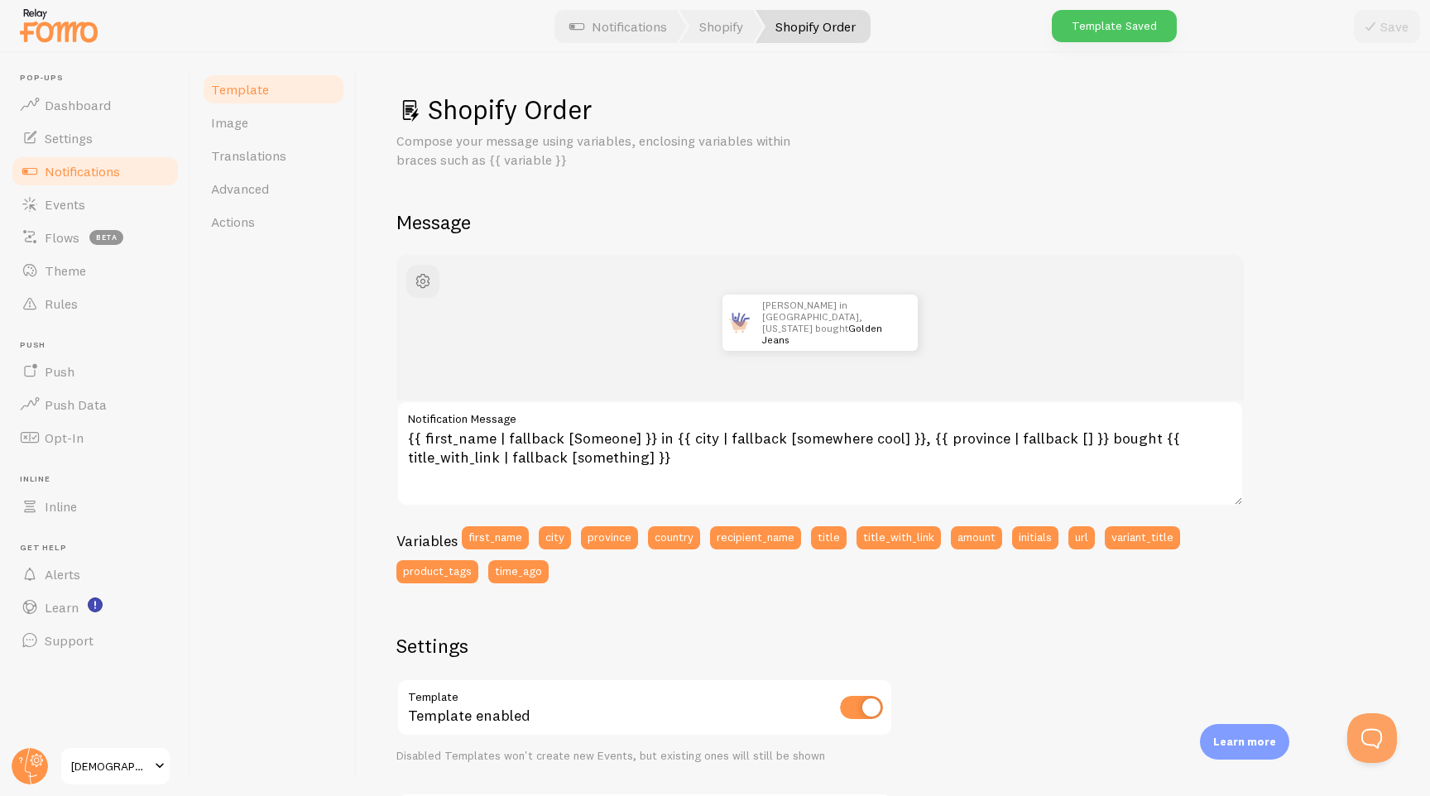
click at [56, 169] on span "Notifications" at bounding box center [82, 171] width 75 height 17
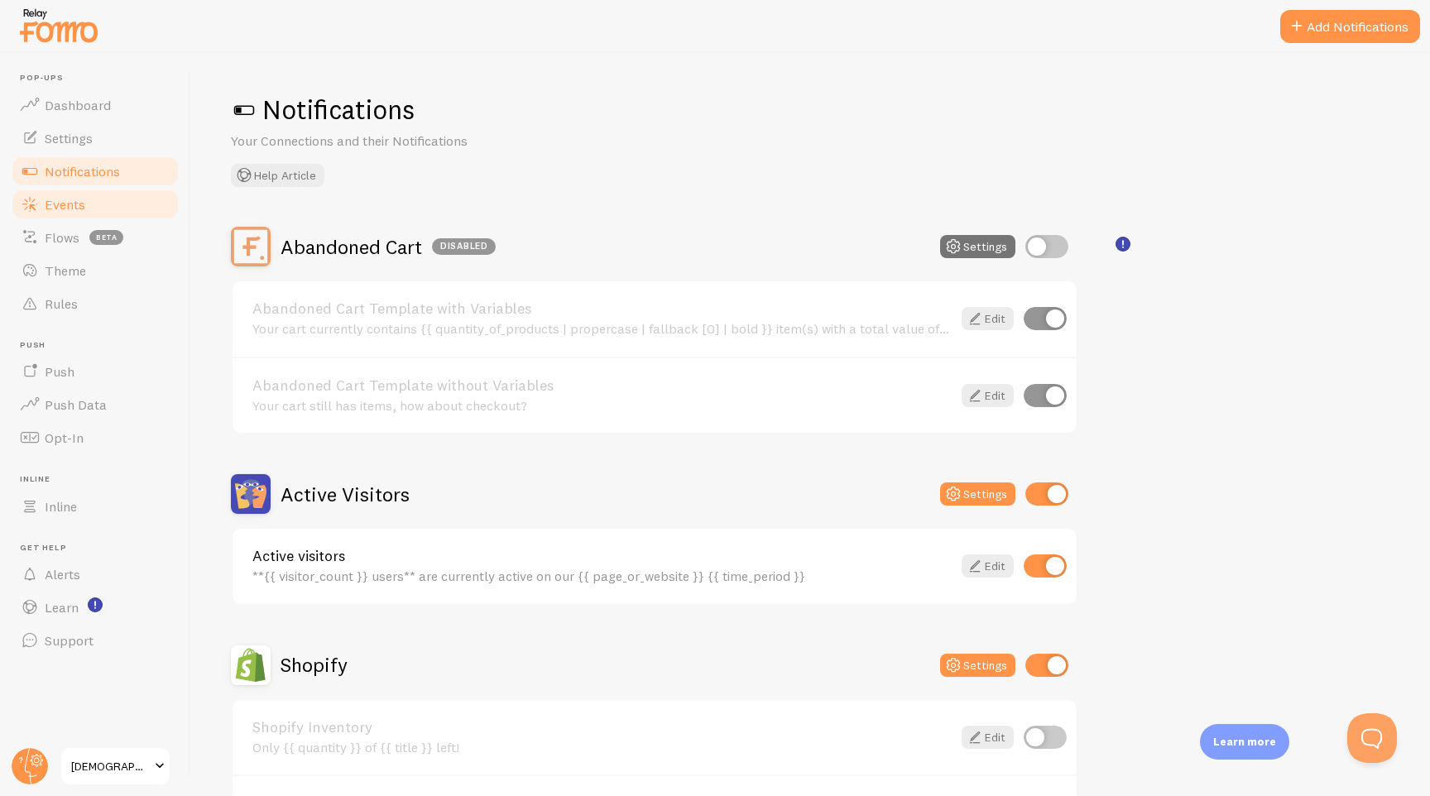
click at [68, 197] on span "Events" at bounding box center [65, 204] width 41 height 17
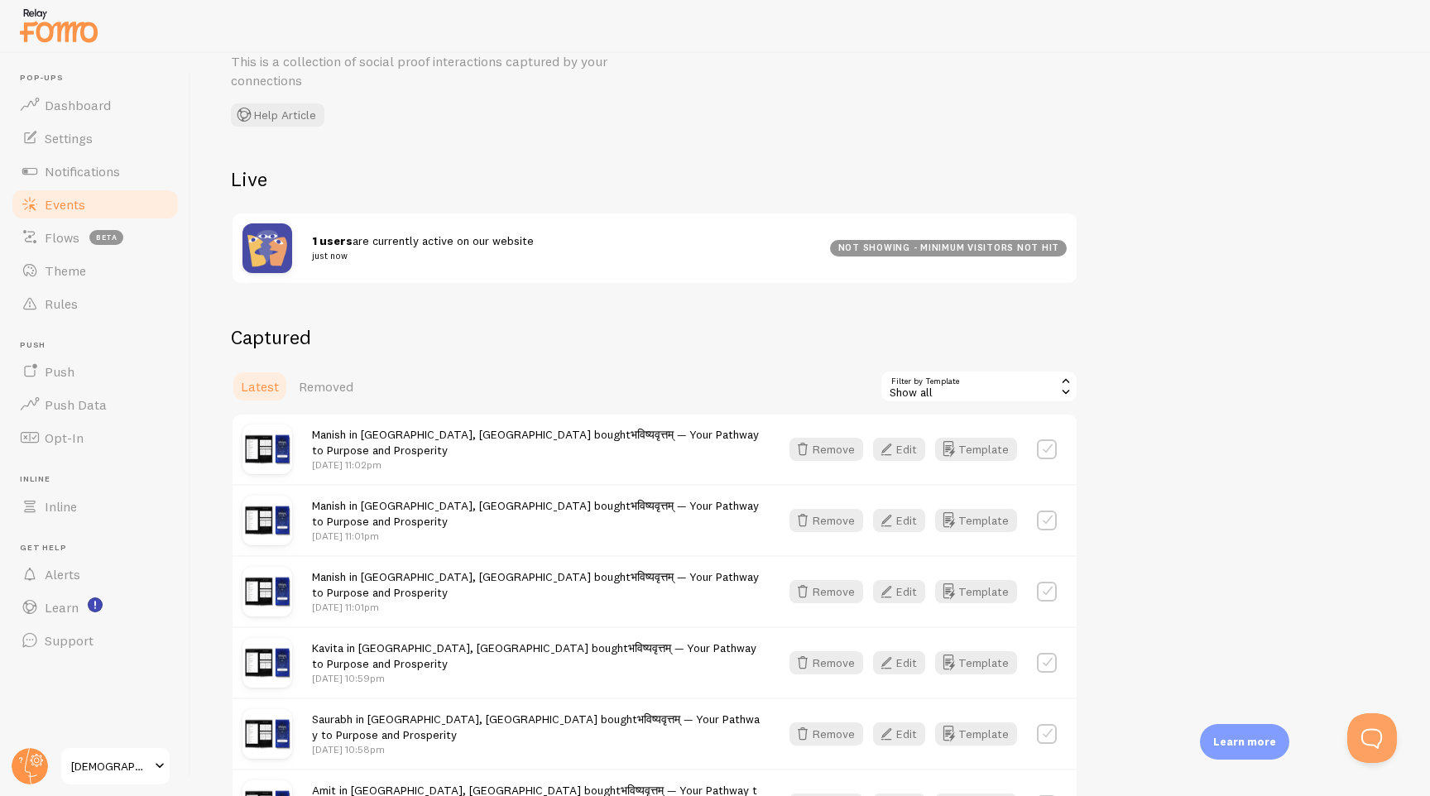
scroll to position [34, 0]
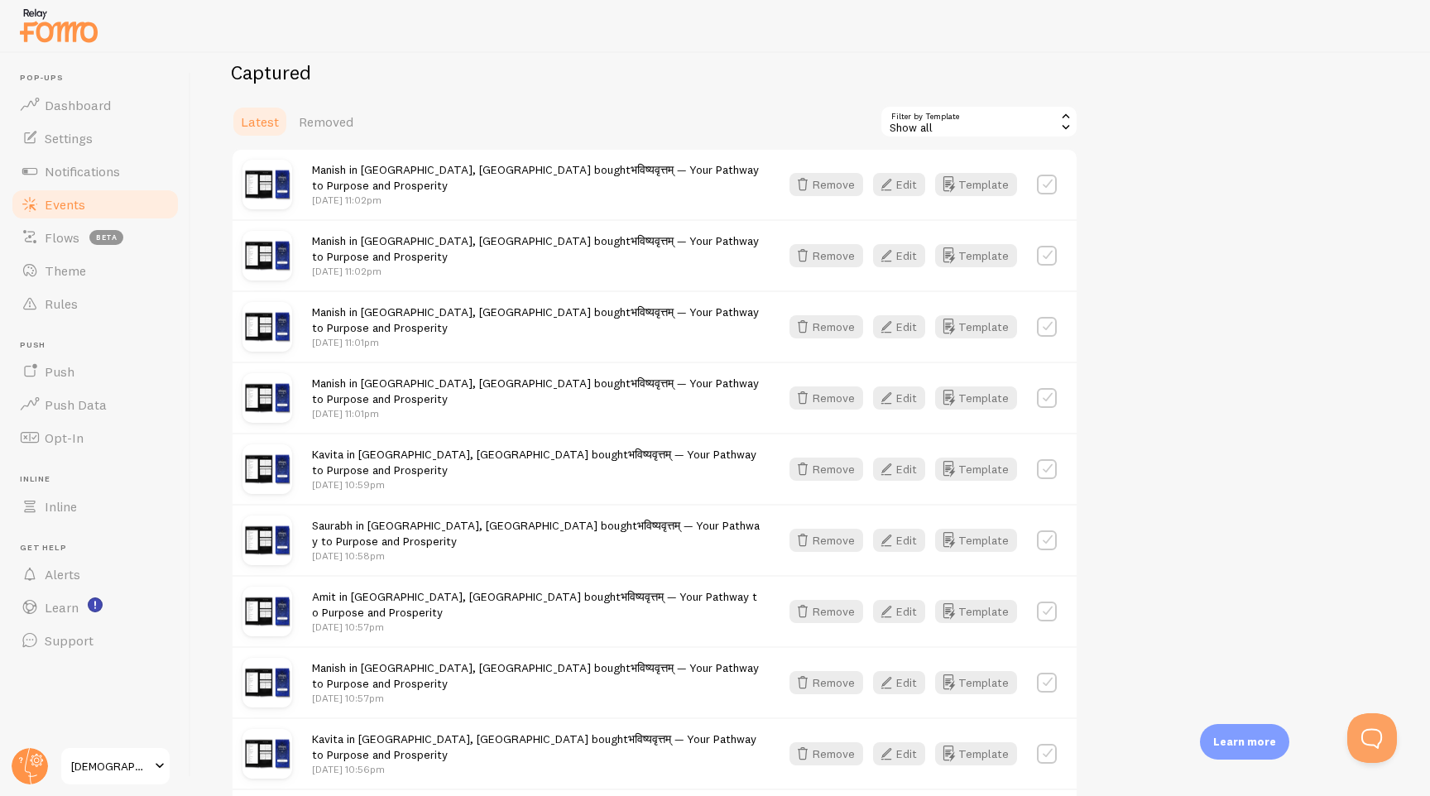
scroll to position [376, 0]
